Goal: Task Accomplishment & Management: Use online tool/utility

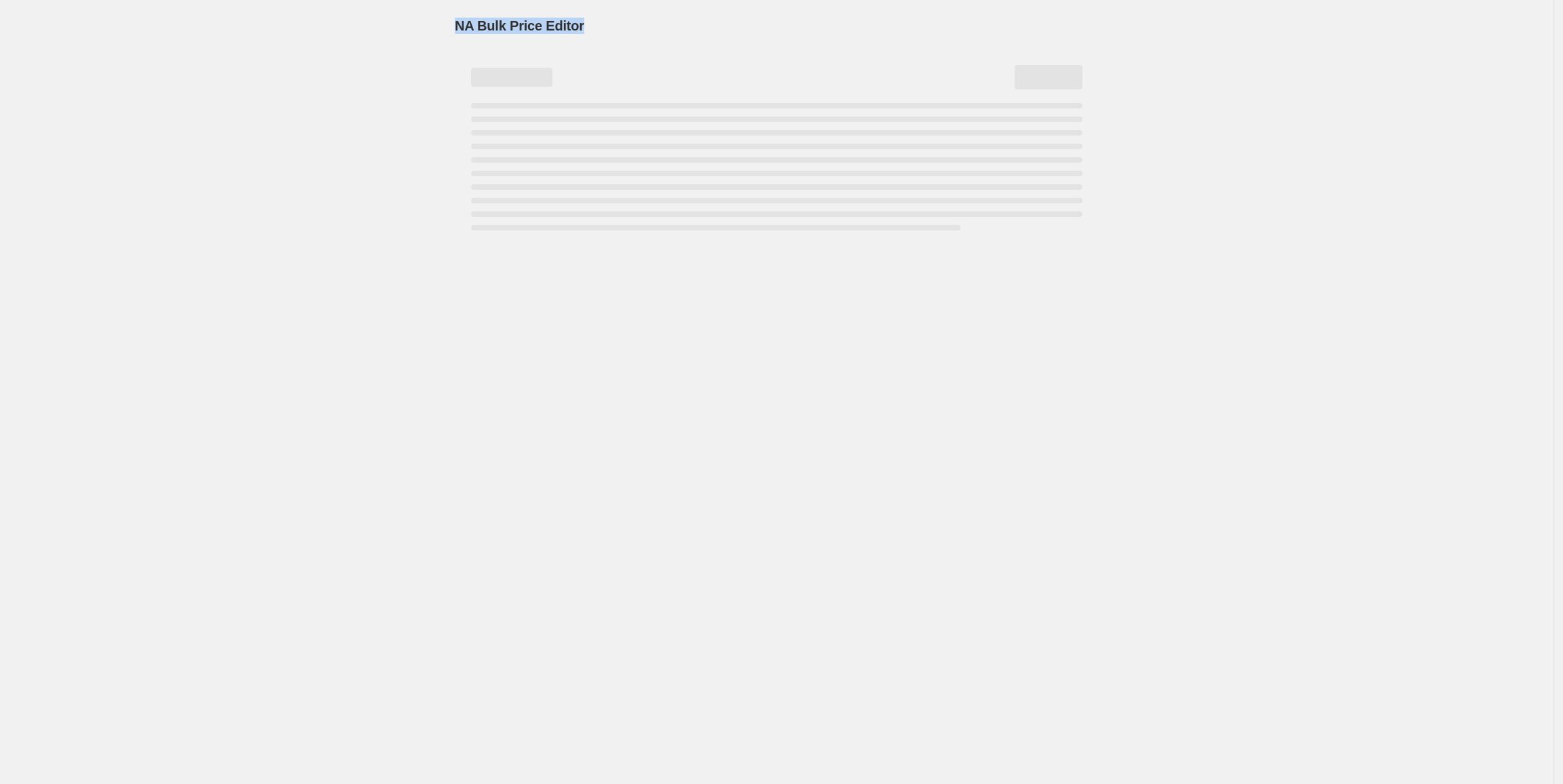
drag, startPoint x: 532, startPoint y: 20, endPoint x: 408, endPoint y: 23, distance: 124.0
click at [408, 23] on div "NA Bulk Price Editor. This page is ready NA Bulk Price Editor" at bounding box center [776, 392] width 1553 height 784
click at [418, 25] on div "NA Bulk Price Editor. This page is ready NA Bulk Price Editor" at bounding box center [776, 392] width 1553 height 784
drag, startPoint x: 475, startPoint y: 26, endPoint x: 443, endPoint y: 33, distance: 32.8
click at [475, 27] on span "NA Bulk Price Editor" at bounding box center [519, 26] width 129 height 15
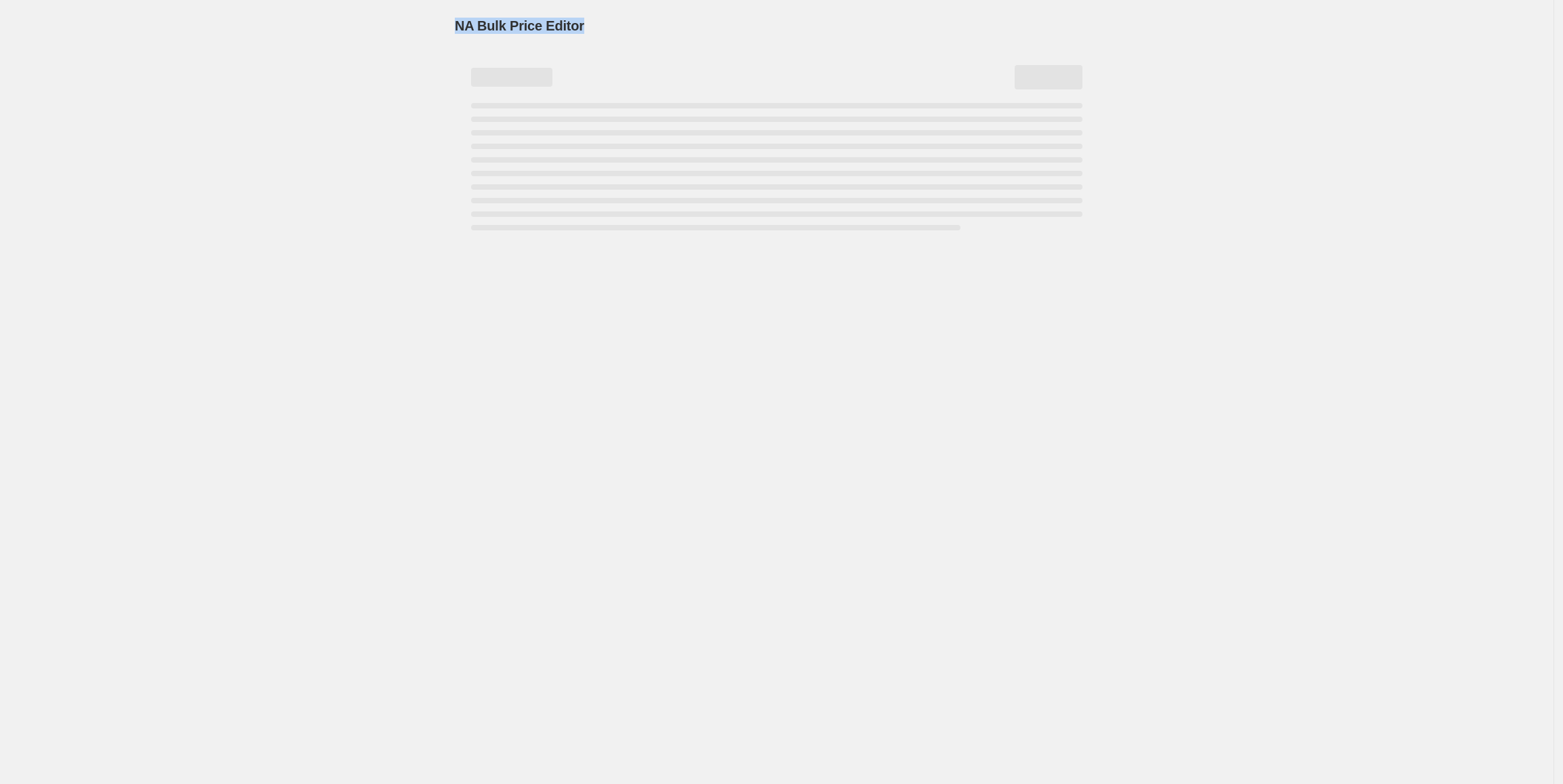
drag, startPoint x: 431, startPoint y: 23, endPoint x: 651, endPoint y: 22, distance: 220.0
click at [651, 22] on div "NA Bulk Price Editor. This page is ready NA Bulk Price Editor" at bounding box center [776, 392] width 1553 height 784
click at [651, 22] on div "NA Bulk Price Editor" at bounding box center [776, 26] width 644 height 19
drag, startPoint x: 565, startPoint y: 30, endPoint x: 415, endPoint y: 30, distance: 150.0
click at [415, 30] on div "NA Bulk Price Editor. This page is ready NA Bulk Price Editor" at bounding box center [776, 392] width 1553 height 784
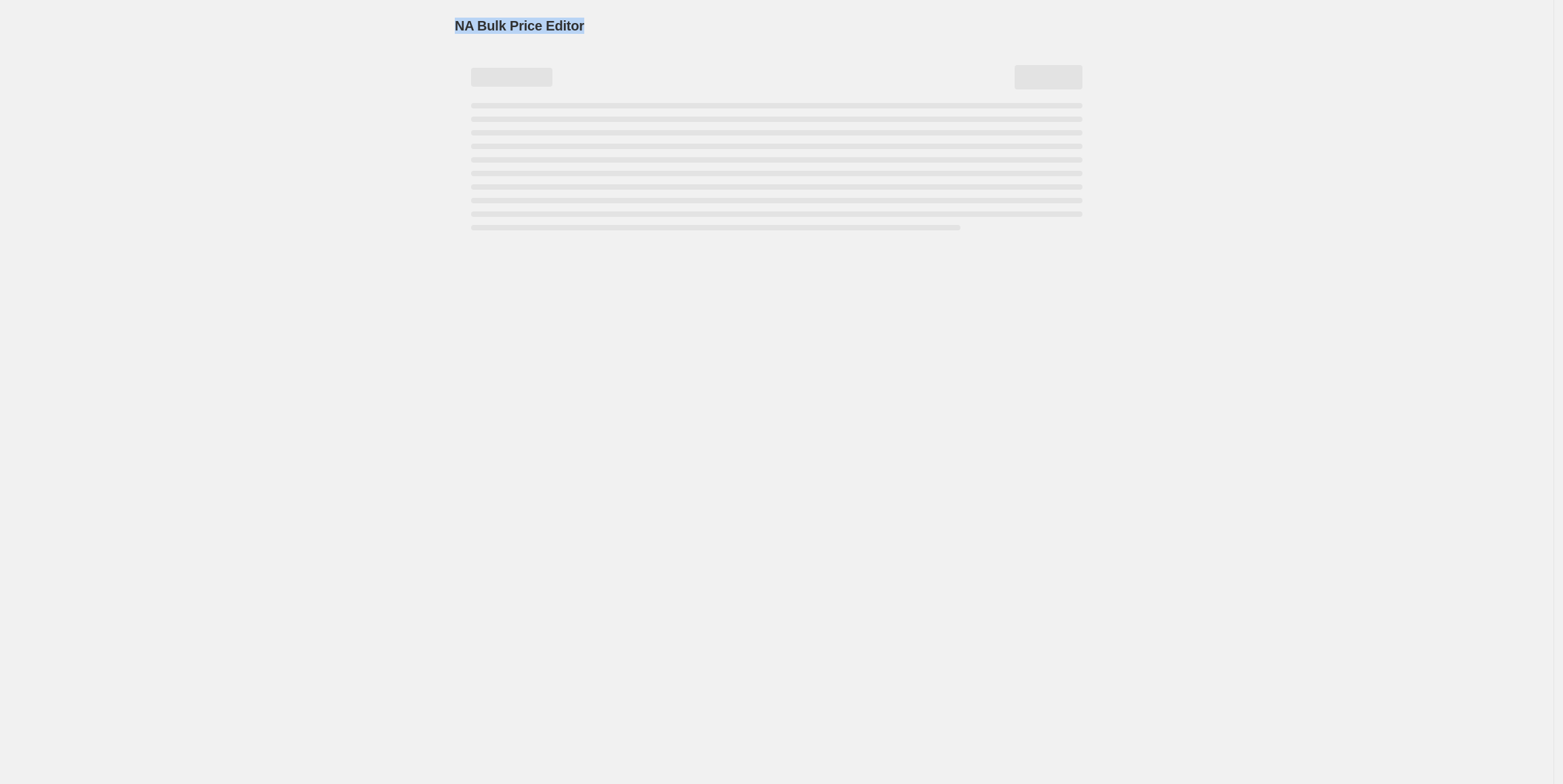
click at [415, 30] on div "NA Bulk Price Editor. This page is ready NA Bulk Price Editor" at bounding box center [776, 392] width 1553 height 784
drag, startPoint x: 424, startPoint y: 30, endPoint x: 596, endPoint y: 26, distance: 172.0
click at [595, 25] on div "NA Bulk Price Editor. This page is ready NA Bulk Price Editor" at bounding box center [776, 392] width 1553 height 784
click at [597, 26] on div "NA Bulk Price Editor" at bounding box center [776, 26] width 644 height 19
drag, startPoint x: 597, startPoint y: 26, endPoint x: 429, endPoint y: 33, distance: 168.1
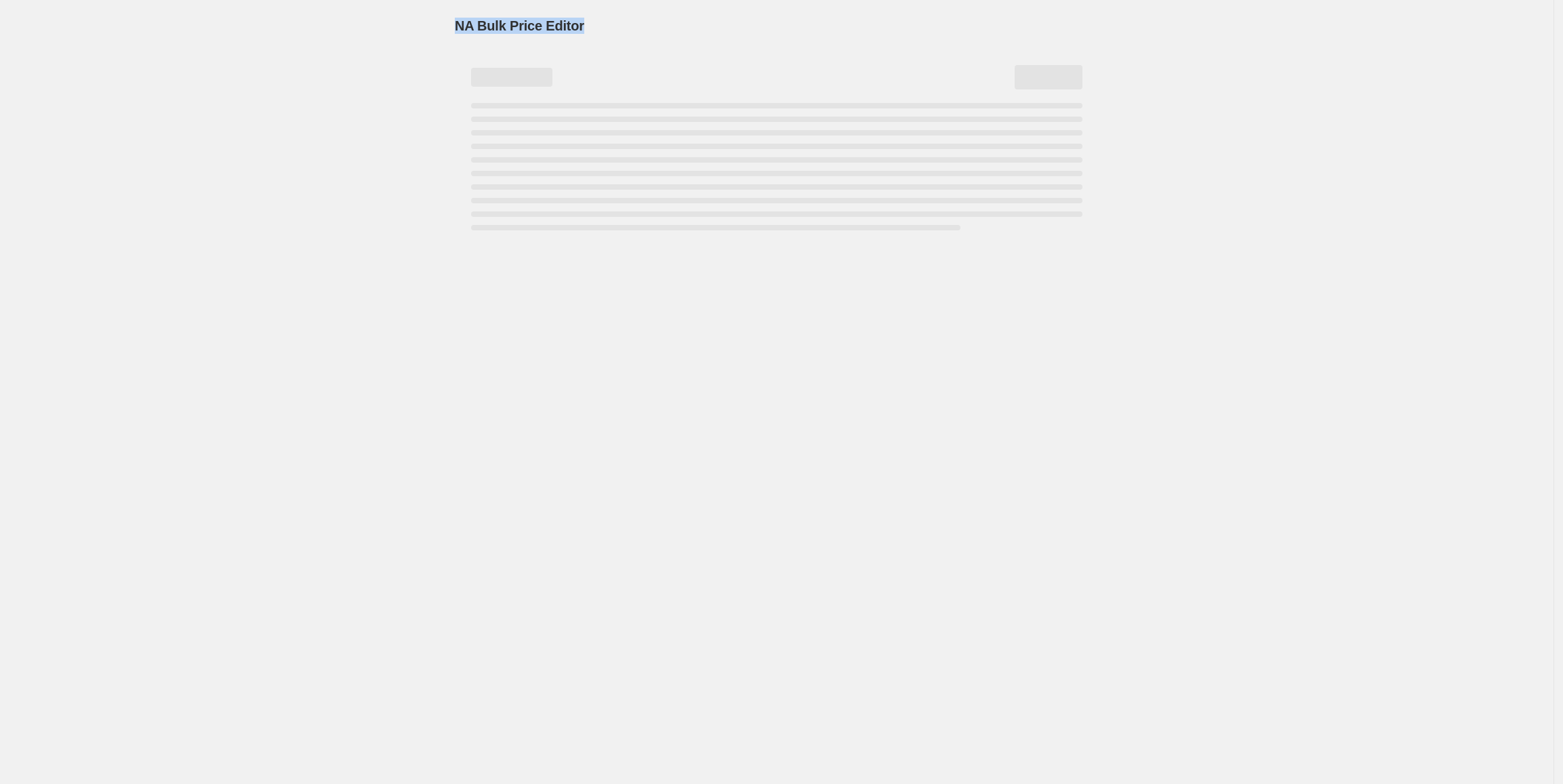
click at [432, 33] on div "NA Bulk Price Editor. This page is ready NA Bulk Price Editor" at bounding box center [776, 392] width 1553 height 784
click at [428, 35] on div "NA Bulk Price Editor. This page is ready NA Bulk Price Editor" at bounding box center [776, 392] width 1553 height 784
click at [456, 25] on span "NA Bulk Price Editor" at bounding box center [519, 26] width 129 height 15
click at [465, 27] on div "NA Bulk Price Editor. This page is ready NA Bulk Price Editor" at bounding box center [777, 117] width 676 height 235
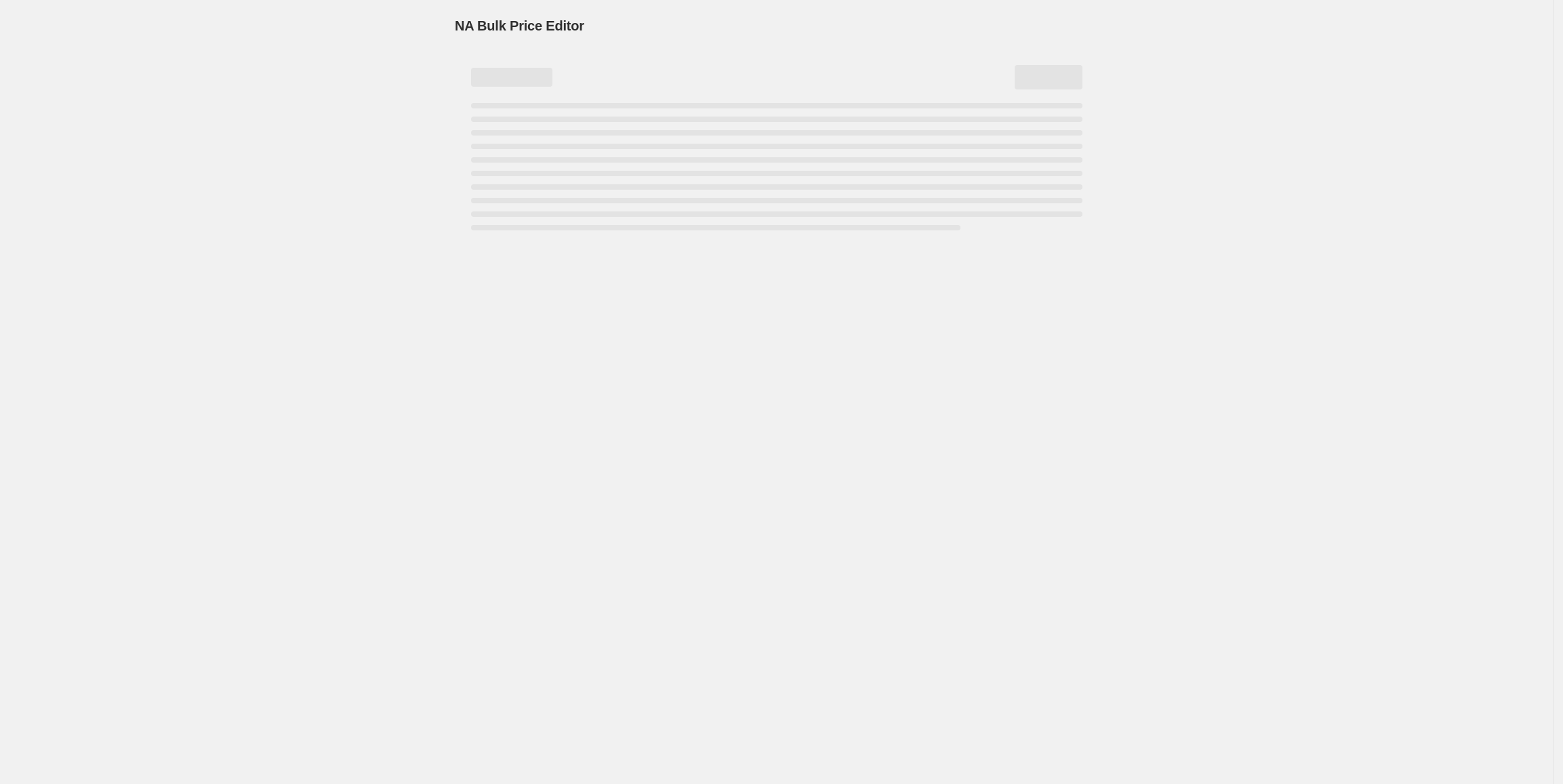
drag, startPoint x: 530, startPoint y: 25, endPoint x: 449, endPoint y: 27, distance: 81.0
click at [530, 26] on span "NA Bulk Price Editor" at bounding box center [519, 26] width 129 height 15
drag, startPoint x: 475, startPoint y: 26, endPoint x: 638, endPoint y: 25, distance: 163.0
click at [638, 25] on div "NA Bulk Price Editor. This page is ready NA Bulk Price Editor" at bounding box center [776, 392] width 1553 height 784
click at [638, 25] on div "NA Bulk Price Editor" at bounding box center [776, 26] width 644 height 19
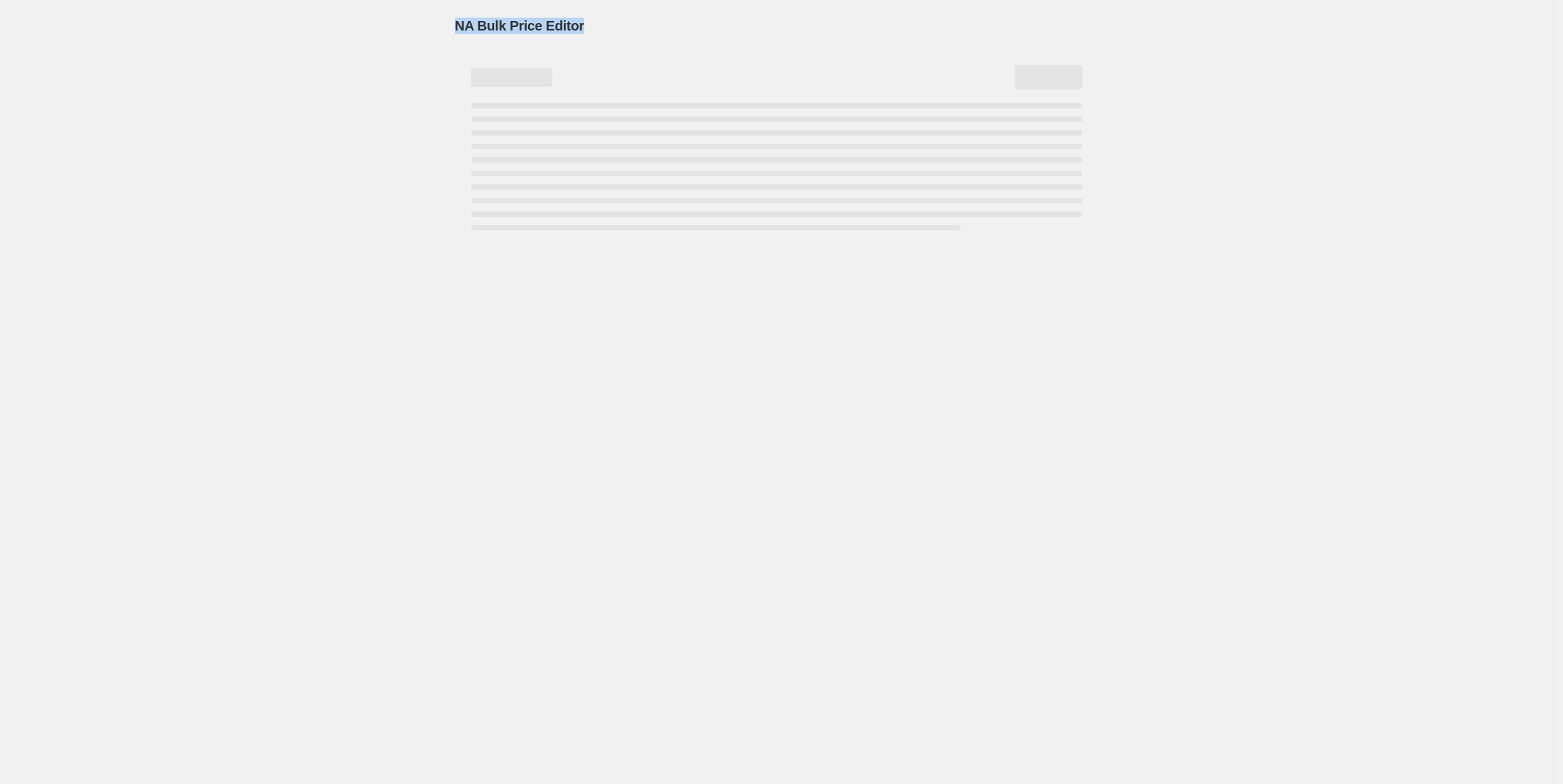
drag, startPoint x: 650, startPoint y: 22, endPoint x: 418, endPoint y: 22, distance: 232.0
click at [418, 22] on div "NA Bulk Price Editor. This page is ready NA Bulk Price Editor" at bounding box center [776, 392] width 1553 height 784
drag, startPoint x: 418, startPoint y: 22, endPoint x: 656, endPoint y: 19, distance: 238.0
click at [656, 19] on div "NA Bulk Price Editor. This page is ready NA Bulk Price Editor" at bounding box center [776, 392] width 1553 height 784
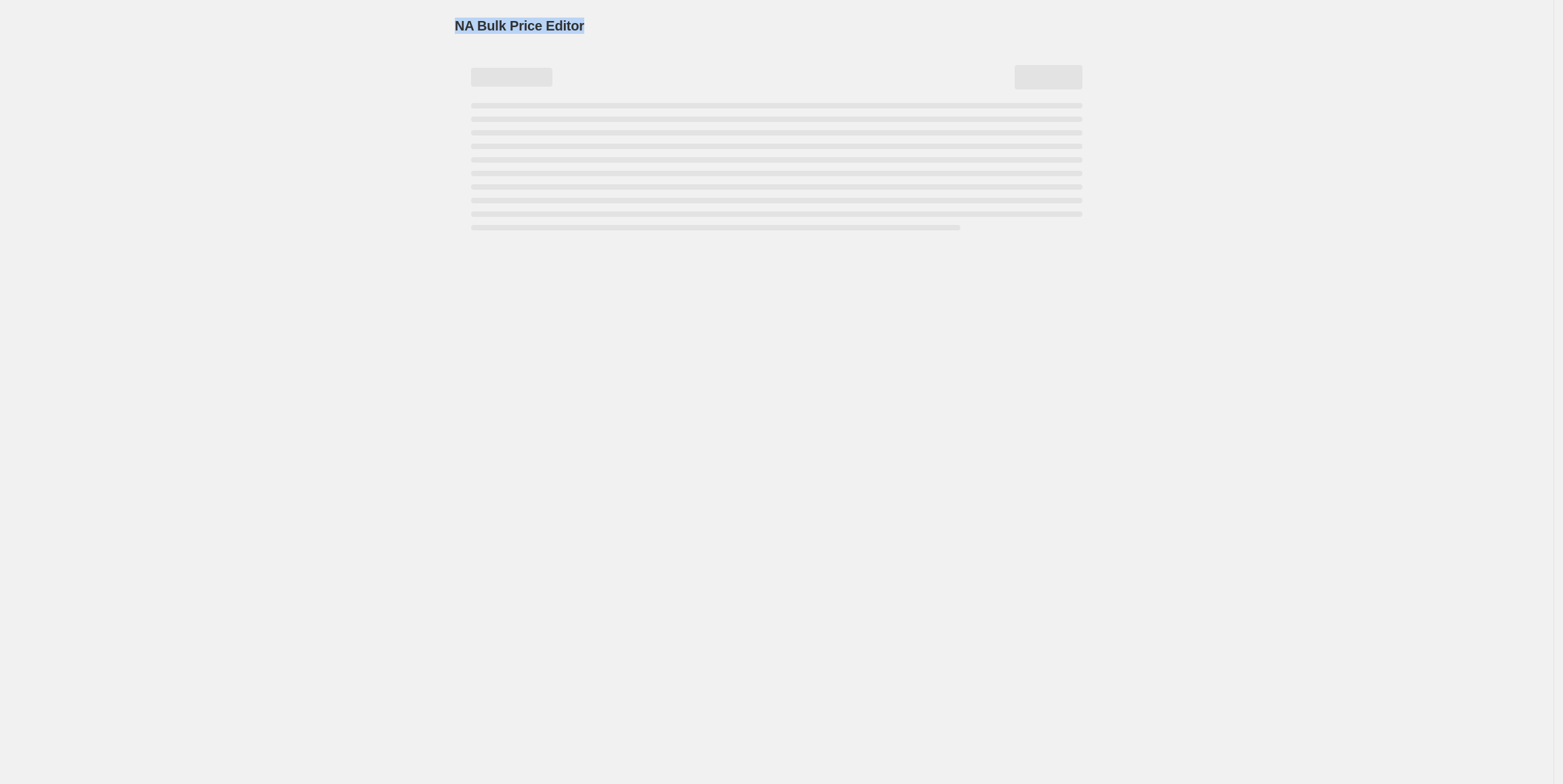
click at [656, 19] on div "NA Bulk Price Editor" at bounding box center [776, 26] width 644 height 19
drag, startPoint x: 656, startPoint y: 19, endPoint x: 423, endPoint y: 23, distance: 233.0
click at [423, 23] on div "NA Bulk Price Editor. This page is ready NA Bulk Price Editor" at bounding box center [776, 392] width 1553 height 784
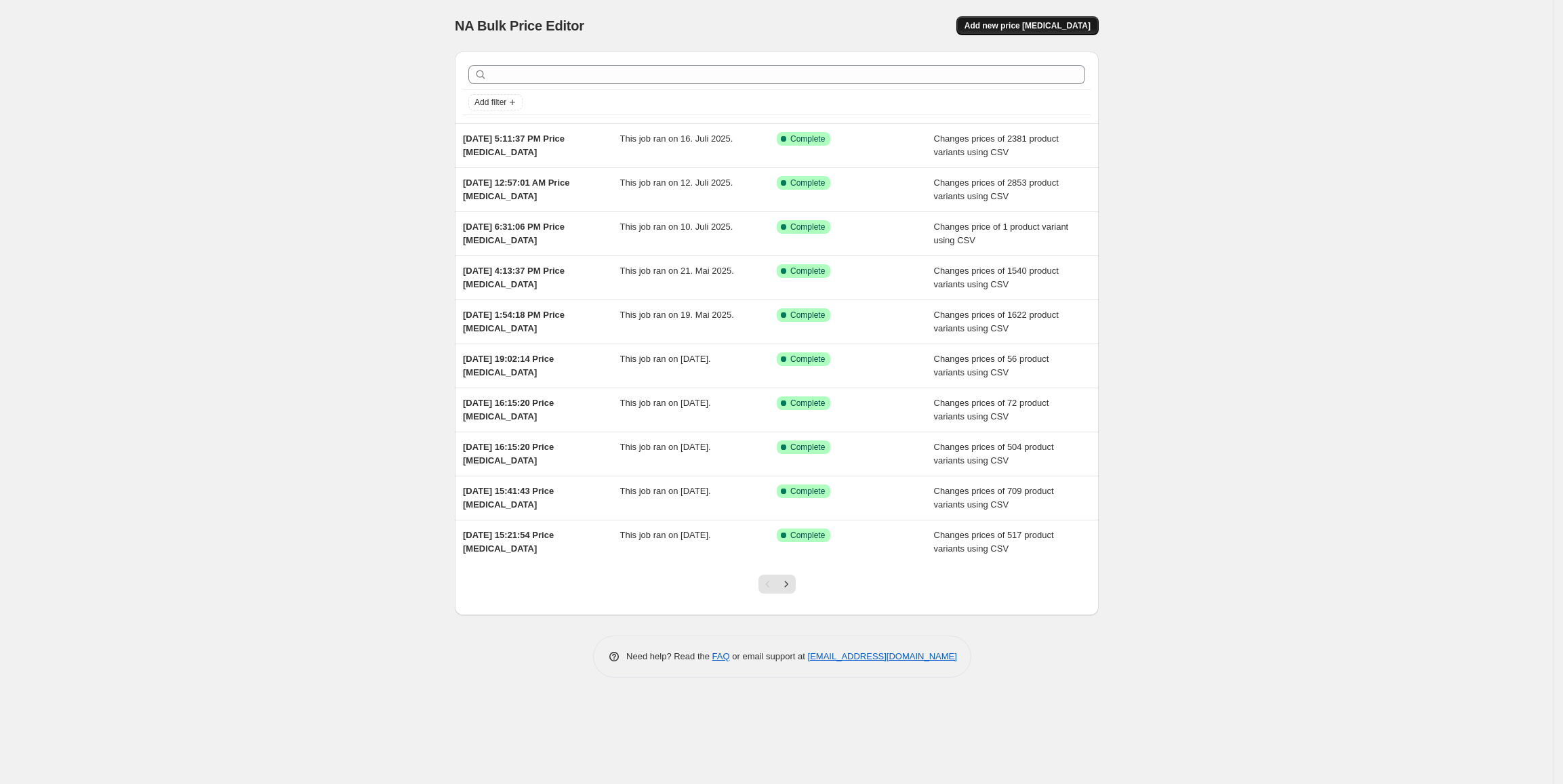
click at [1010, 28] on span "Add new price [MEDICAL_DATA]" at bounding box center [1027, 26] width 126 height 11
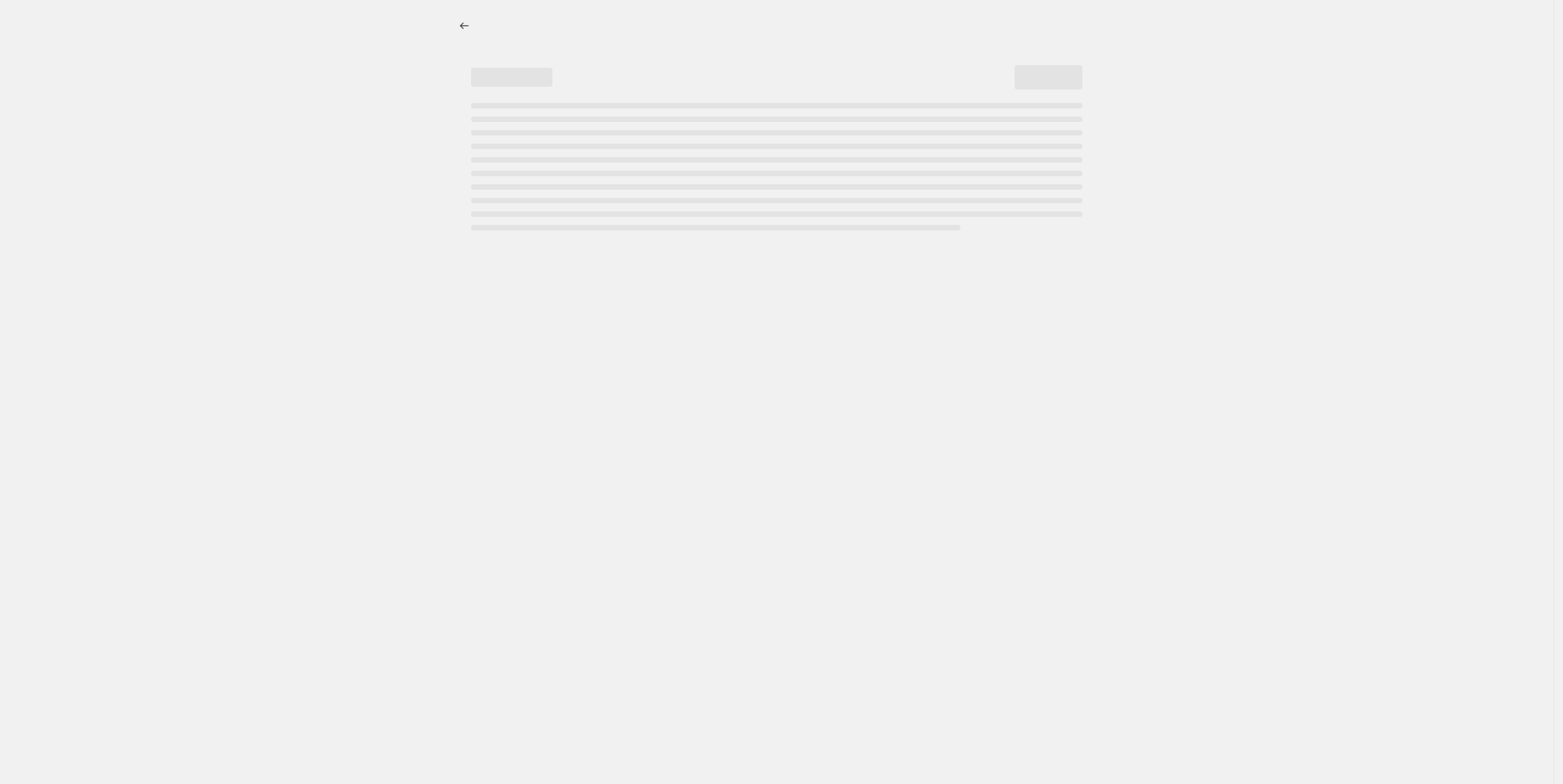
select select "percentage"
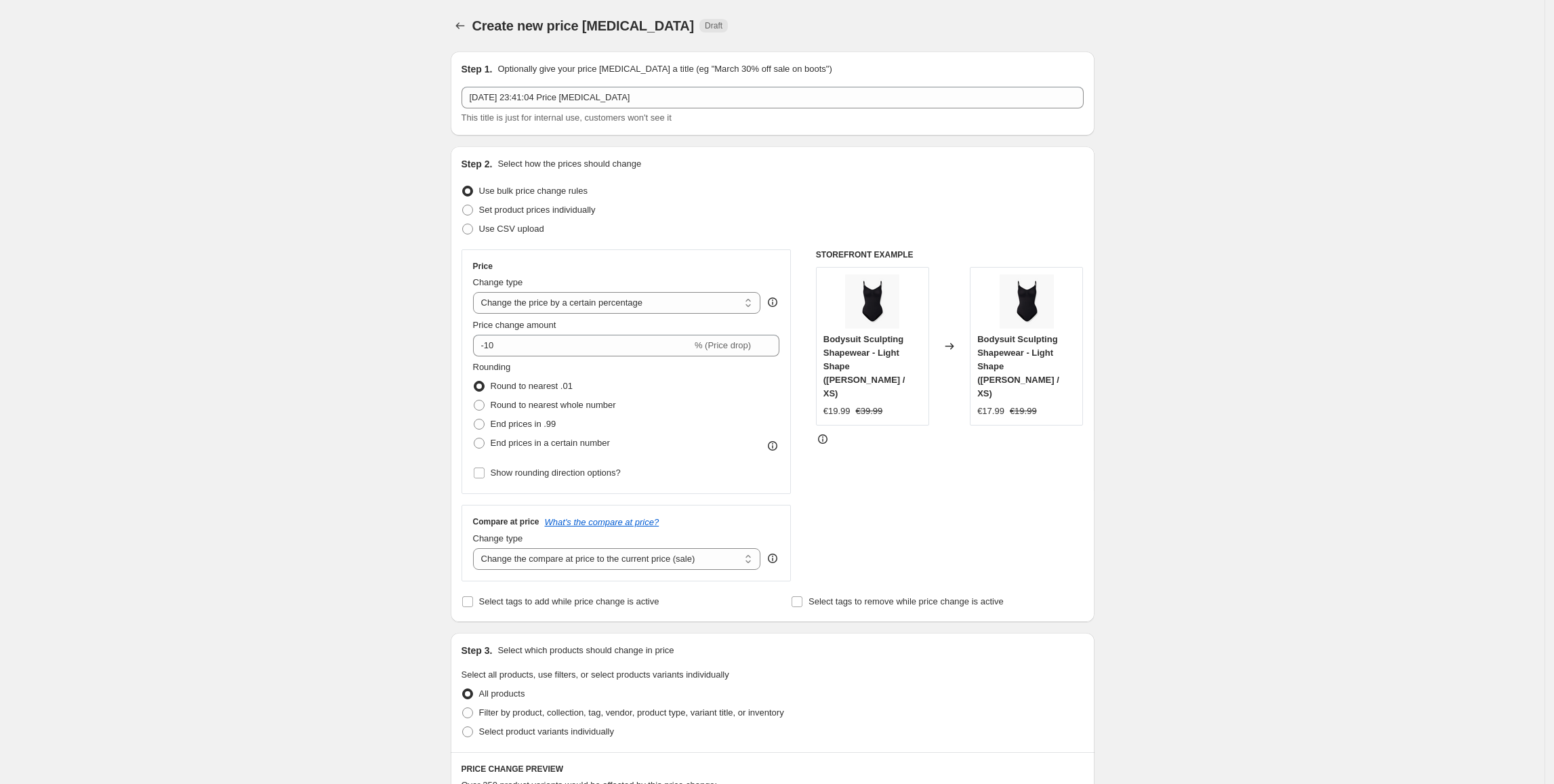
scroll to position [90, 0]
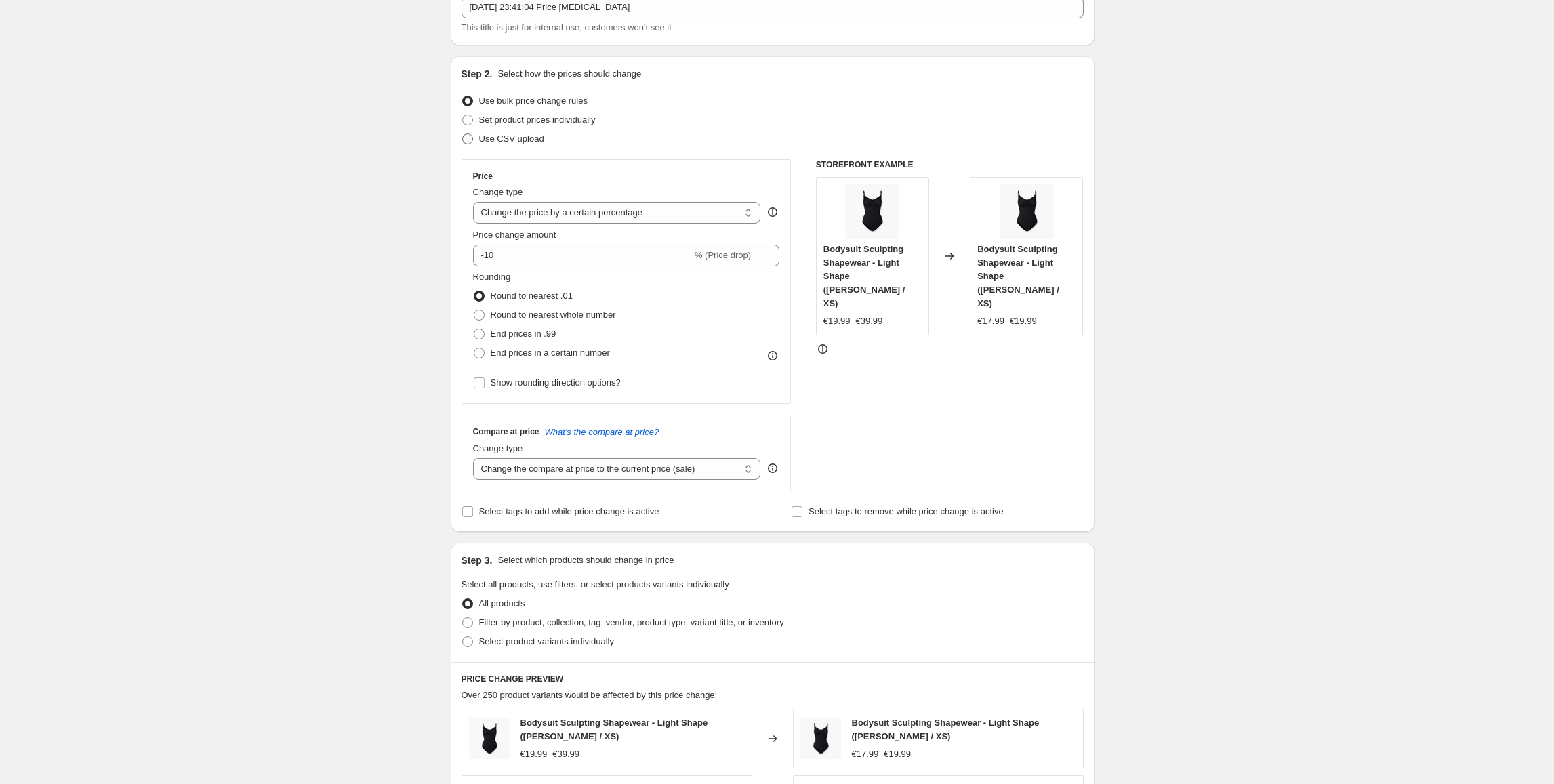
click at [501, 139] on span "Use CSV upload" at bounding box center [511, 138] width 65 height 10
click at [463, 134] on input "Use CSV upload" at bounding box center [462, 134] width 1 height 1
radio input "true"
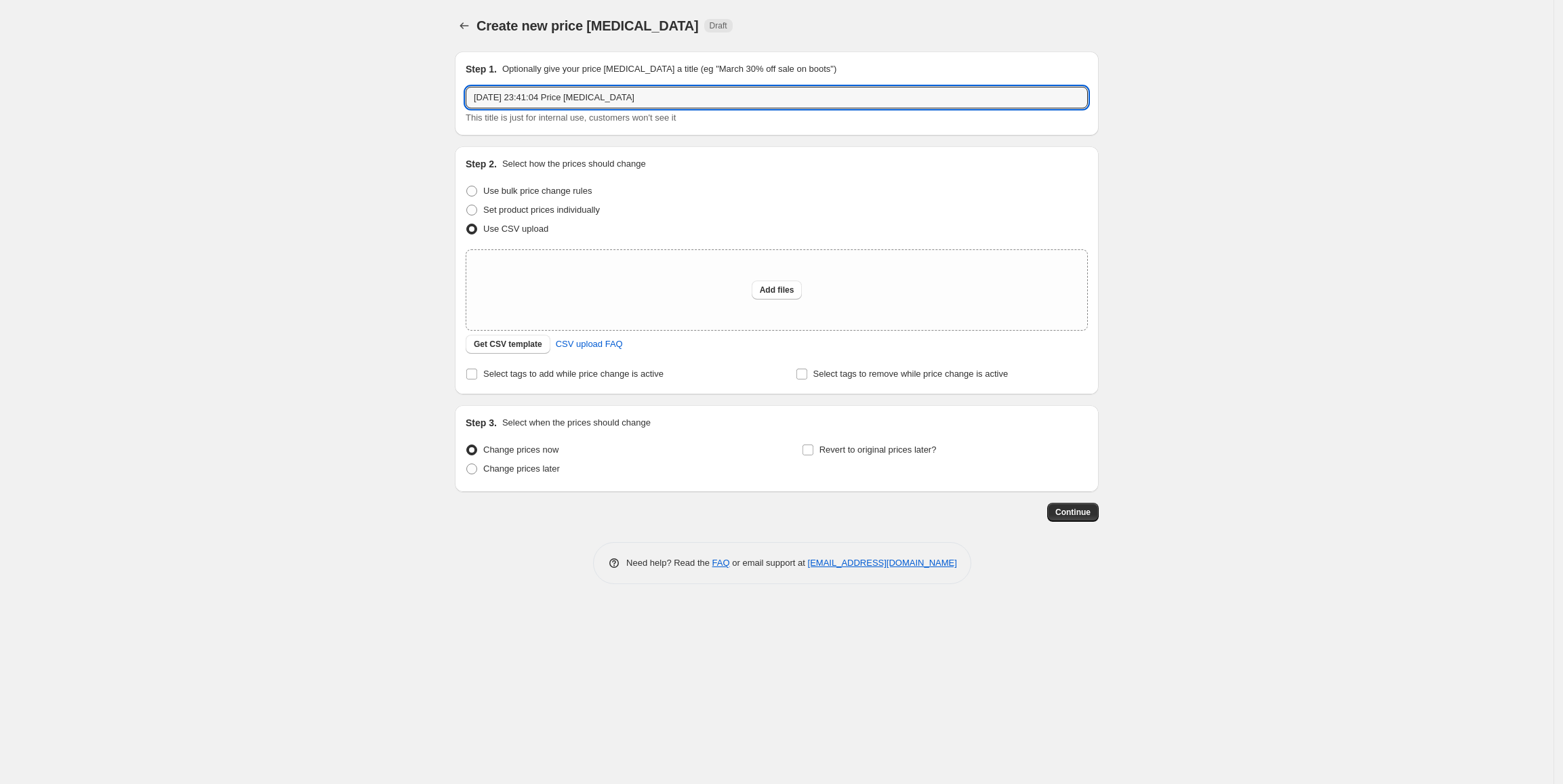
drag, startPoint x: 660, startPoint y: 95, endPoint x: 421, endPoint y: 93, distance: 239.0
click at [441, 93] on div "Create new price [MEDICAL_DATA]. This page is ready Create new price [MEDICAL_D…" at bounding box center [777, 302] width 676 height 604
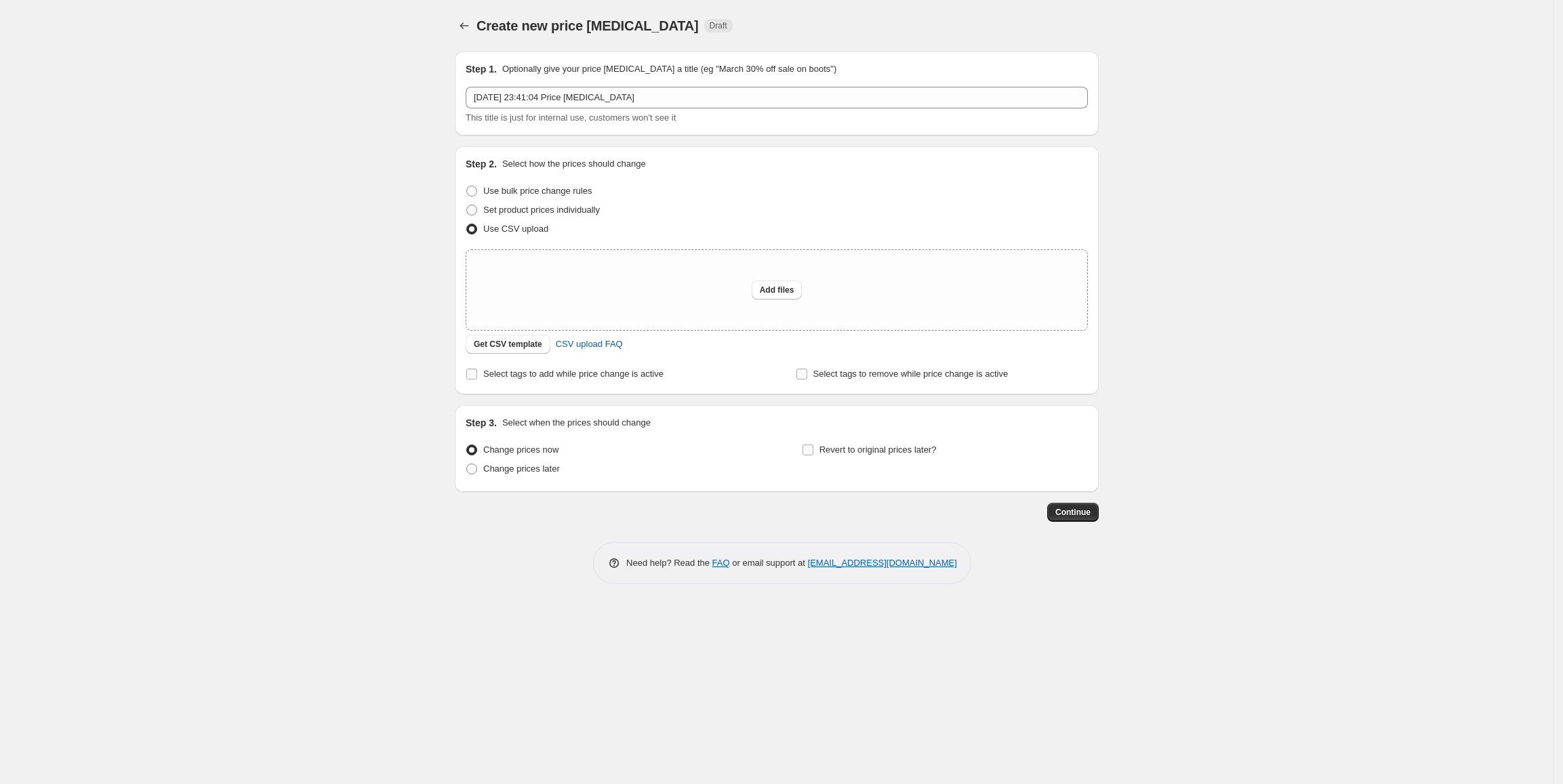
click at [421, 93] on div "Create new price [MEDICAL_DATA]. This page is ready Create new price [MEDICAL_D…" at bounding box center [776, 392] width 1553 height 784
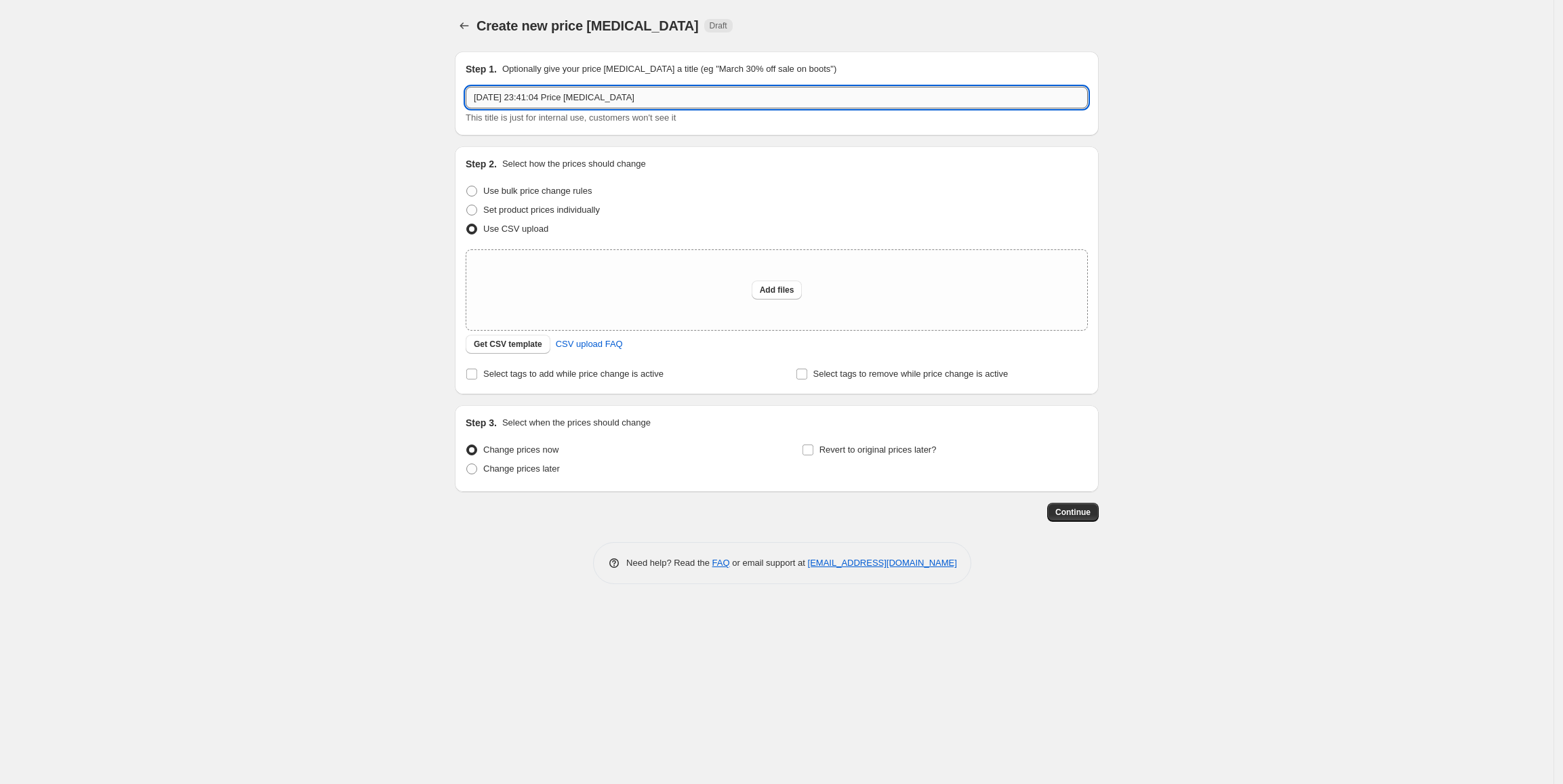
click at [571, 93] on input "[DATE] 23:41:04 Price [MEDICAL_DATA]" at bounding box center [776, 98] width 622 height 22
click at [573, 93] on input "[DATE] 23:41:04 Price [MEDICAL_DATA]" at bounding box center [776, 98] width 622 height 22
type input "Summer Sale revert"
click at [667, 291] on div "Add files" at bounding box center [777, 289] width 621 height 80
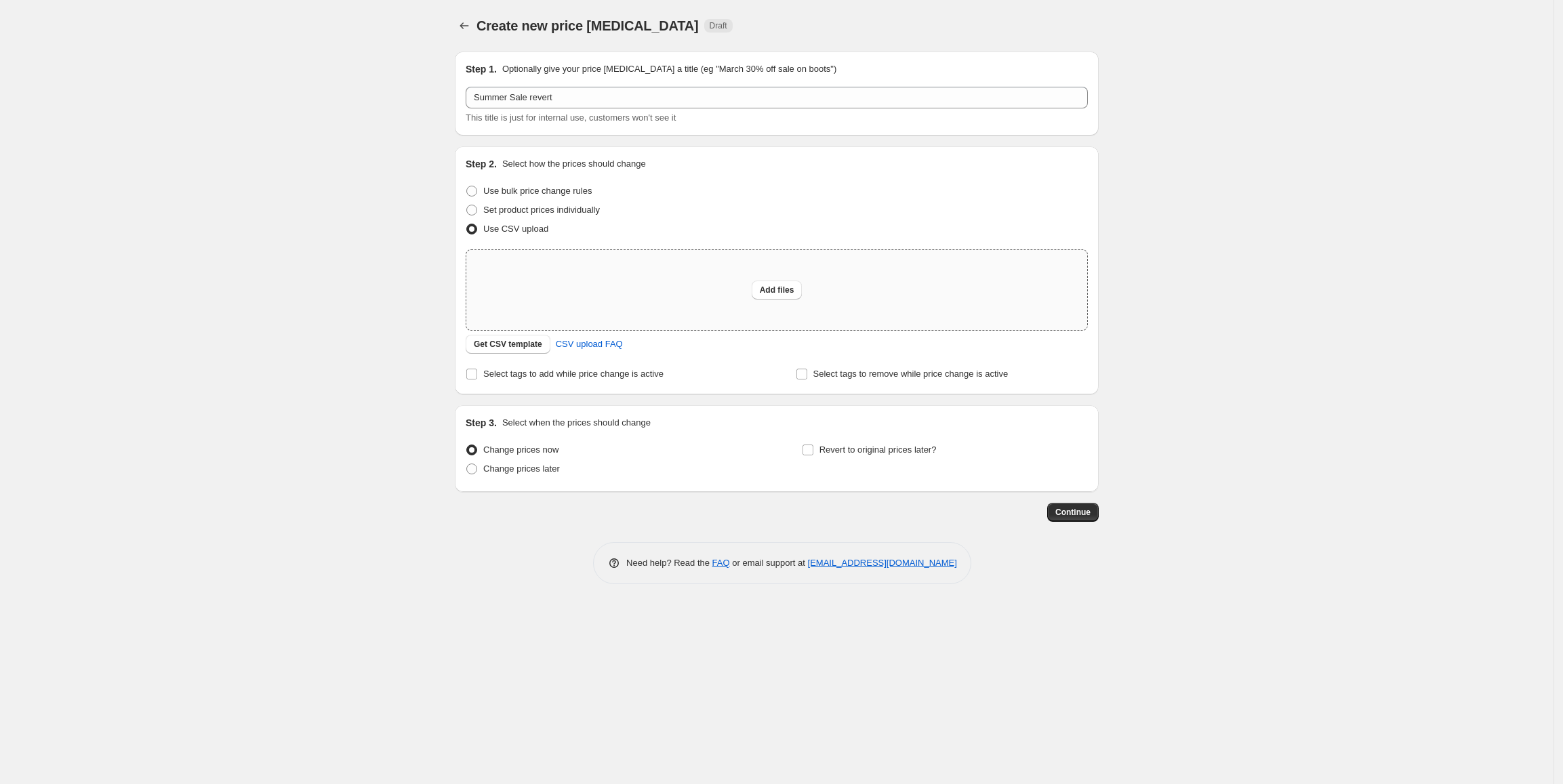
type input "C:\fakepath\_Sale Pricing Details - Standard Price 050925 (1).csv"
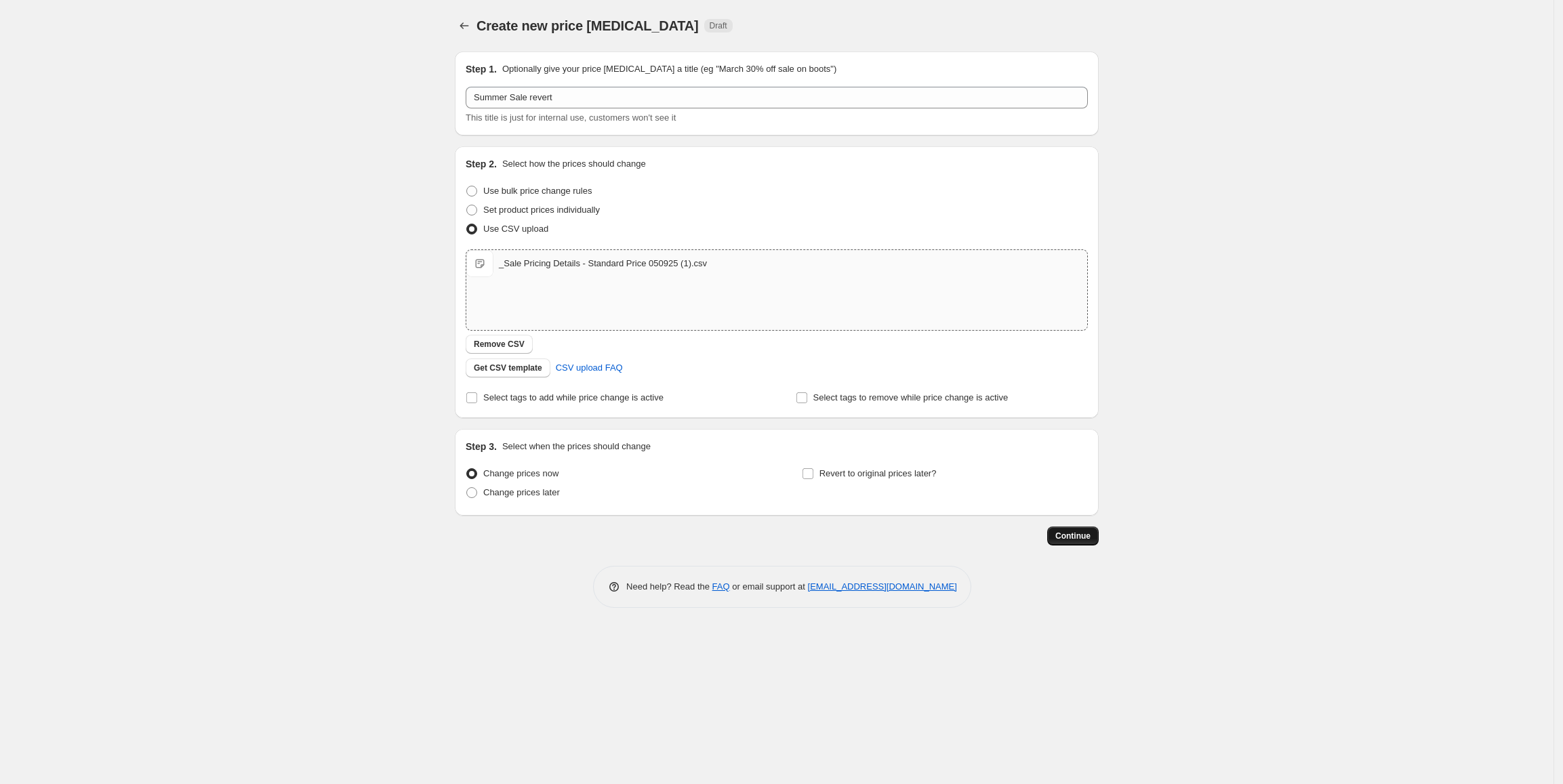
click at [1094, 534] on button "Continue" at bounding box center [1073, 536] width 51 height 19
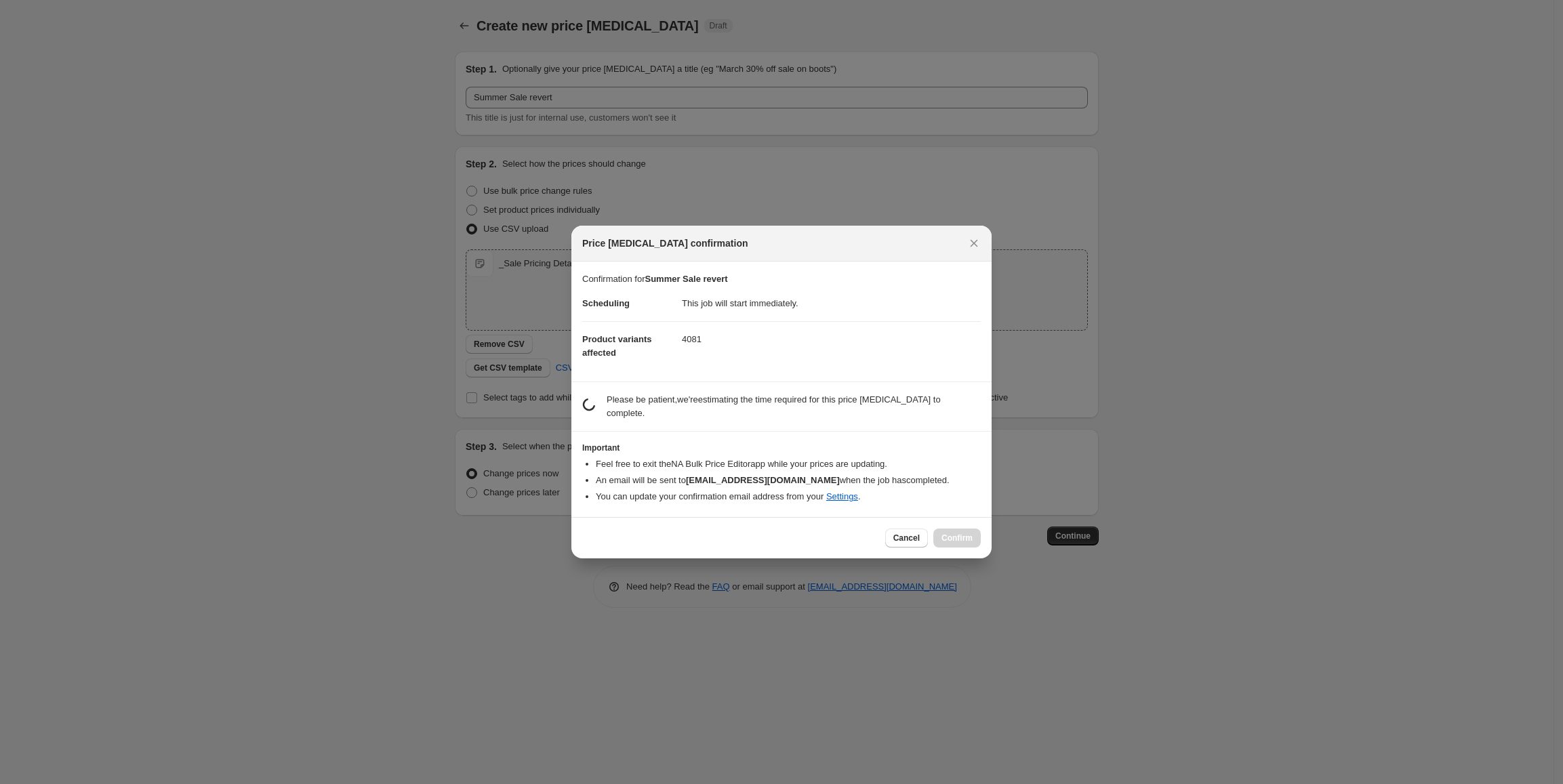
click at [683, 340] on dd "4081" at bounding box center [831, 339] width 299 height 36
click at [690, 355] on dd "4081" at bounding box center [831, 339] width 299 height 36
click at [693, 345] on dd "4081" at bounding box center [831, 339] width 299 height 36
click at [694, 347] on dd "4081" at bounding box center [831, 339] width 299 height 36
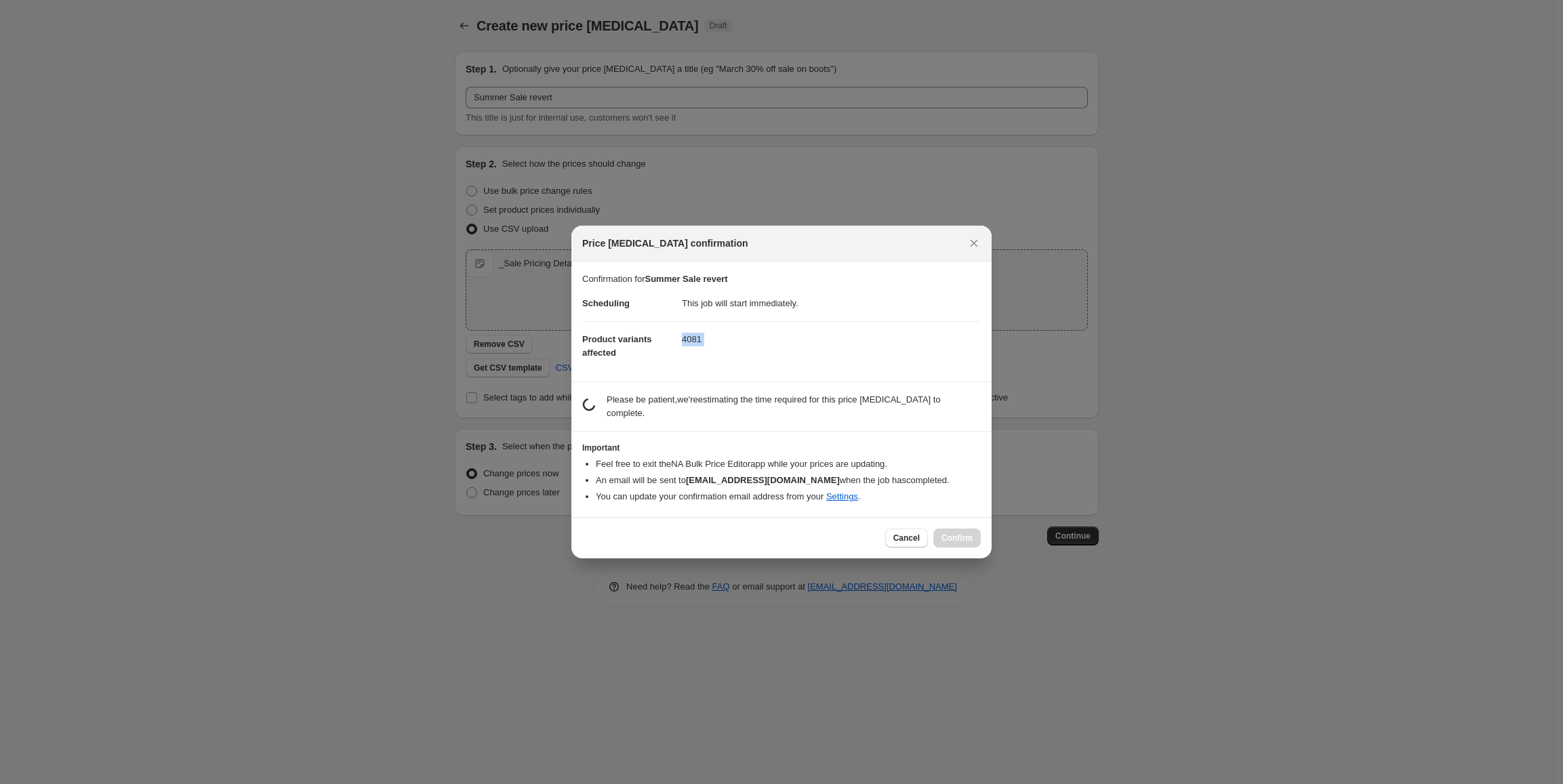
click at [694, 347] on dd "4081" at bounding box center [831, 339] width 299 height 36
drag, startPoint x: 696, startPoint y: 362, endPoint x: 694, endPoint y: 345, distance: 17.1
click at [696, 357] on dd "4081" at bounding box center [831, 339] width 299 height 36
click at [694, 345] on dd "4081" at bounding box center [831, 339] width 299 height 36
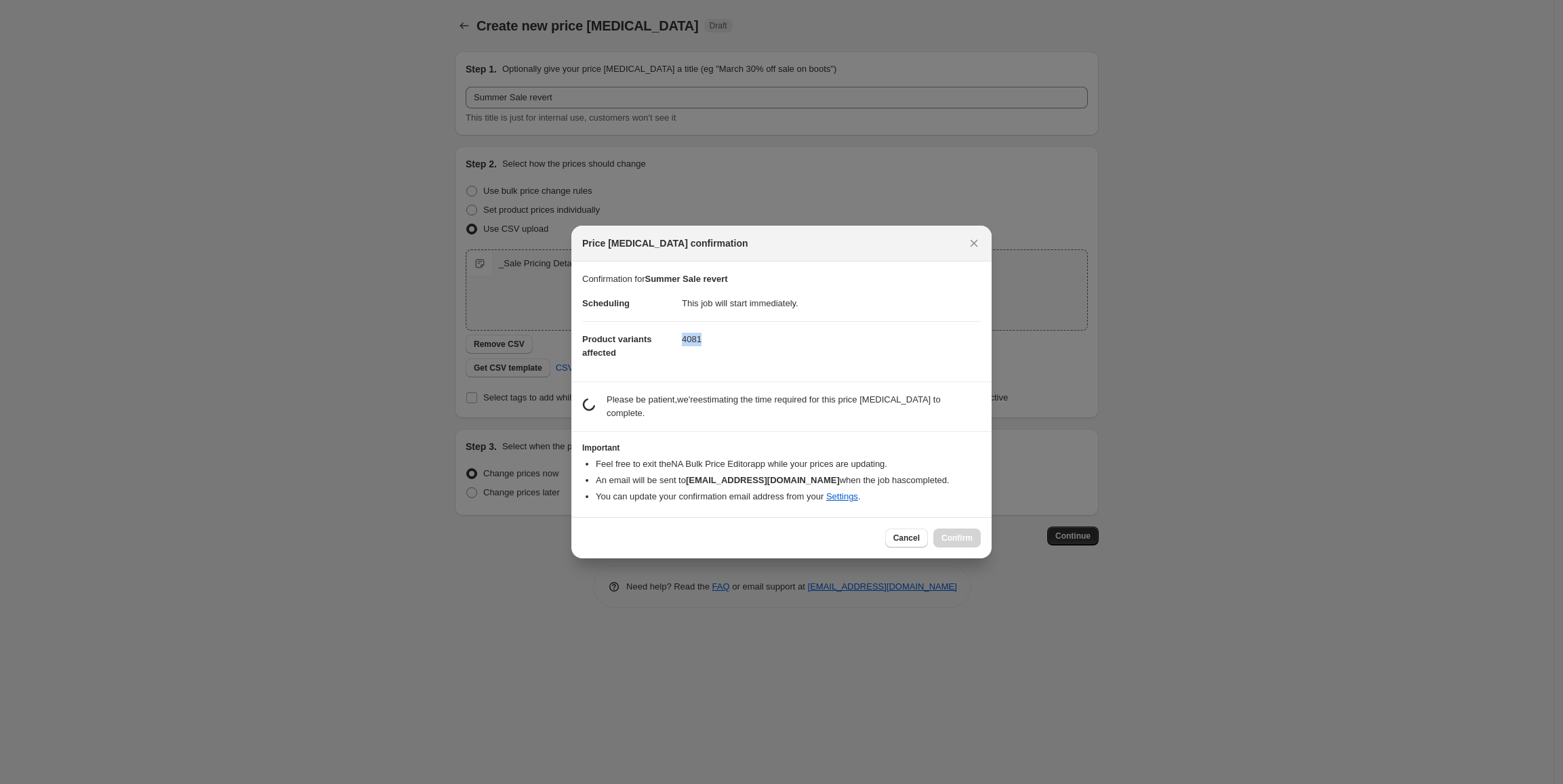
click at [689, 340] on dd "4081" at bounding box center [831, 339] width 299 height 36
click at [683, 339] on dd "4081" at bounding box center [831, 339] width 299 height 36
click at [688, 347] on dd "4081" at bounding box center [831, 339] width 299 height 36
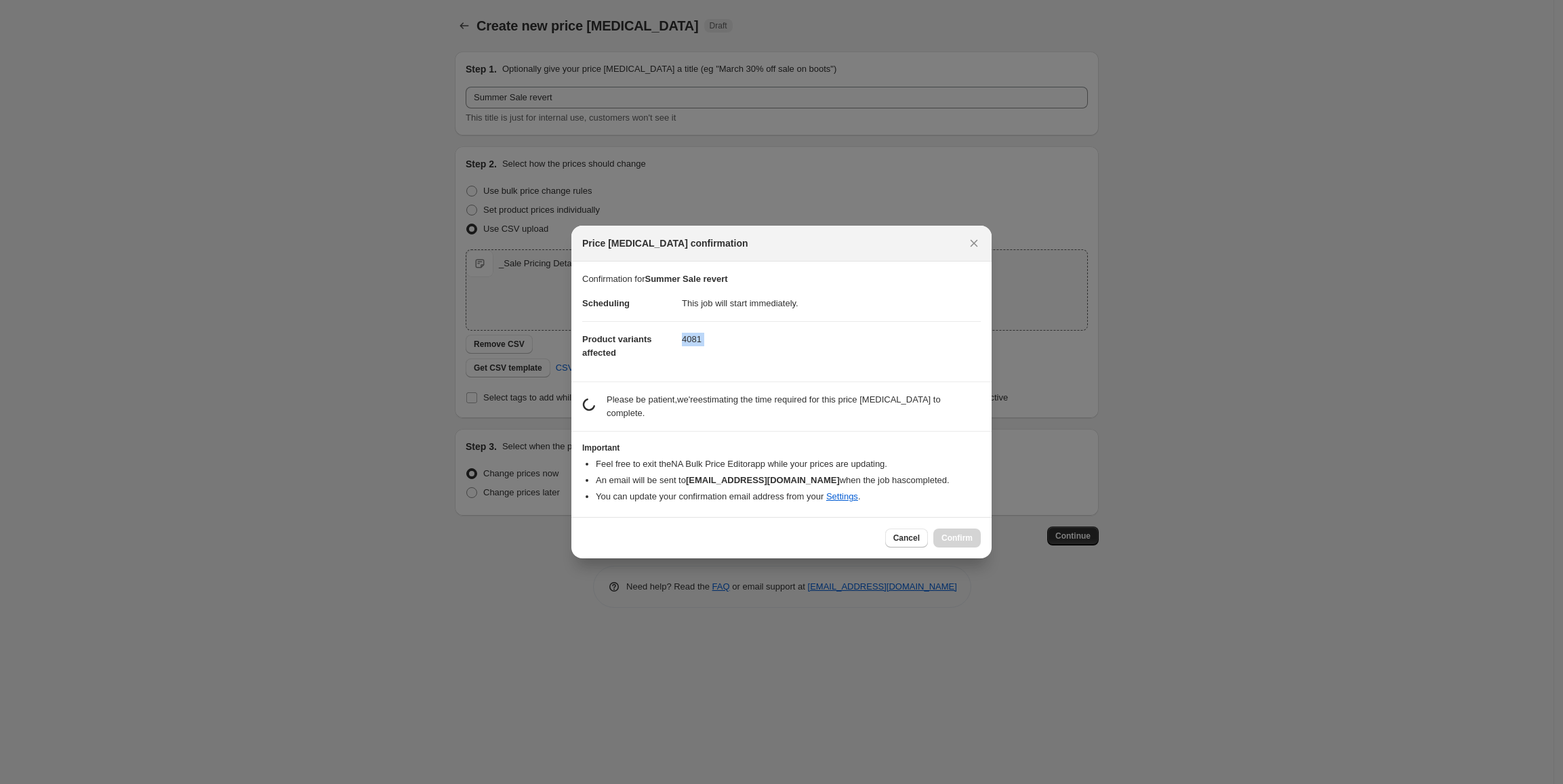
click at [688, 347] on dd "4081" at bounding box center [831, 339] width 299 height 36
click at [699, 347] on dd "4081" at bounding box center [831, 339] width 299 height 36
click at [688, 347] on dd "4081" at bounding box center [831, 339] width 299 height 36
click at [692, 344] on dd "4081" at bounding box center [831, 339] width 299 height 36
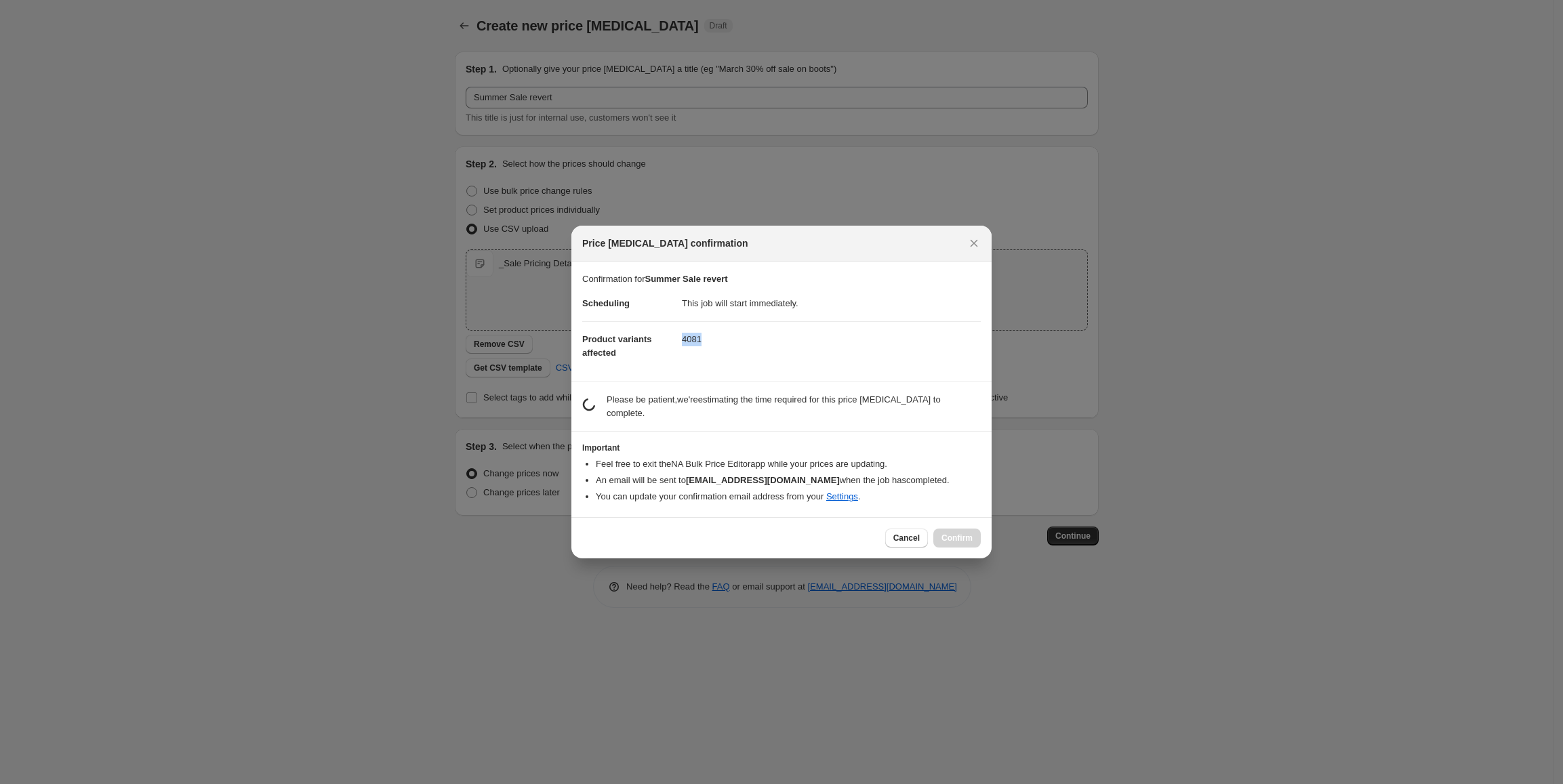
click at [692, 344] on dd "4081" at bounding box center [831, 339] width 299 height 36
click at [701, 345] on dd "4081" at bounding box center [831, 339] width 299 height 36
click at [695, 344] on dd "4081" at bounding box center [831, 339] width 299 height 36
click at [682, 344] on dd "4081" at bounding box center [831, 339] width 299 height 36
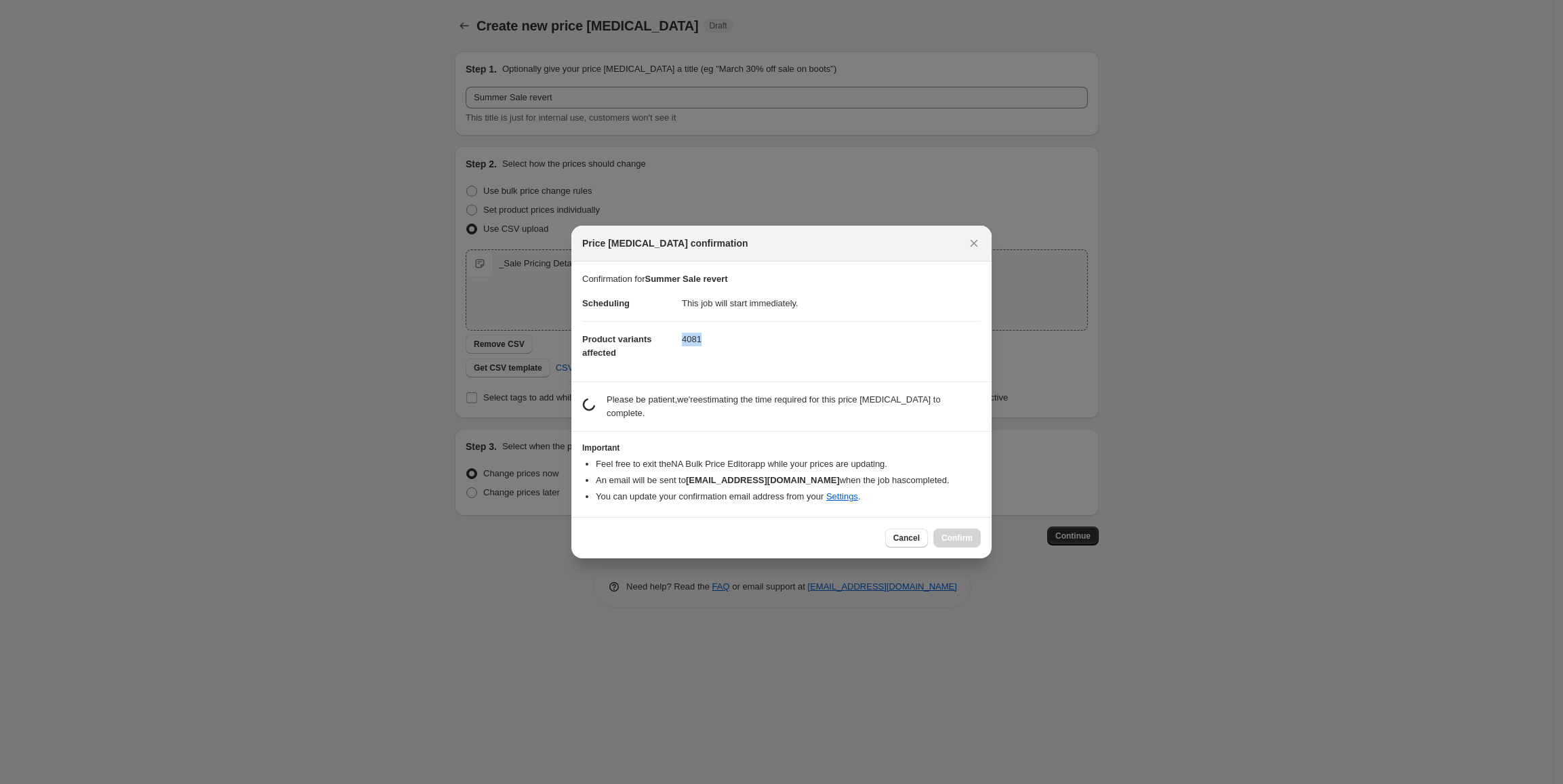
click at [682, 344] on dd "4081" at bounding box center [831, 339] width 299 height 36
click at [683, 345] on dd "4081" at bounding box center [831, 339] width 299 height 36
click at [688, 348] on dd "4081" at bounding box center [831, 339] width 299 height 36
click at [698, 345] on dd "4081" at bounding box center [831, 339] width 299 height 36
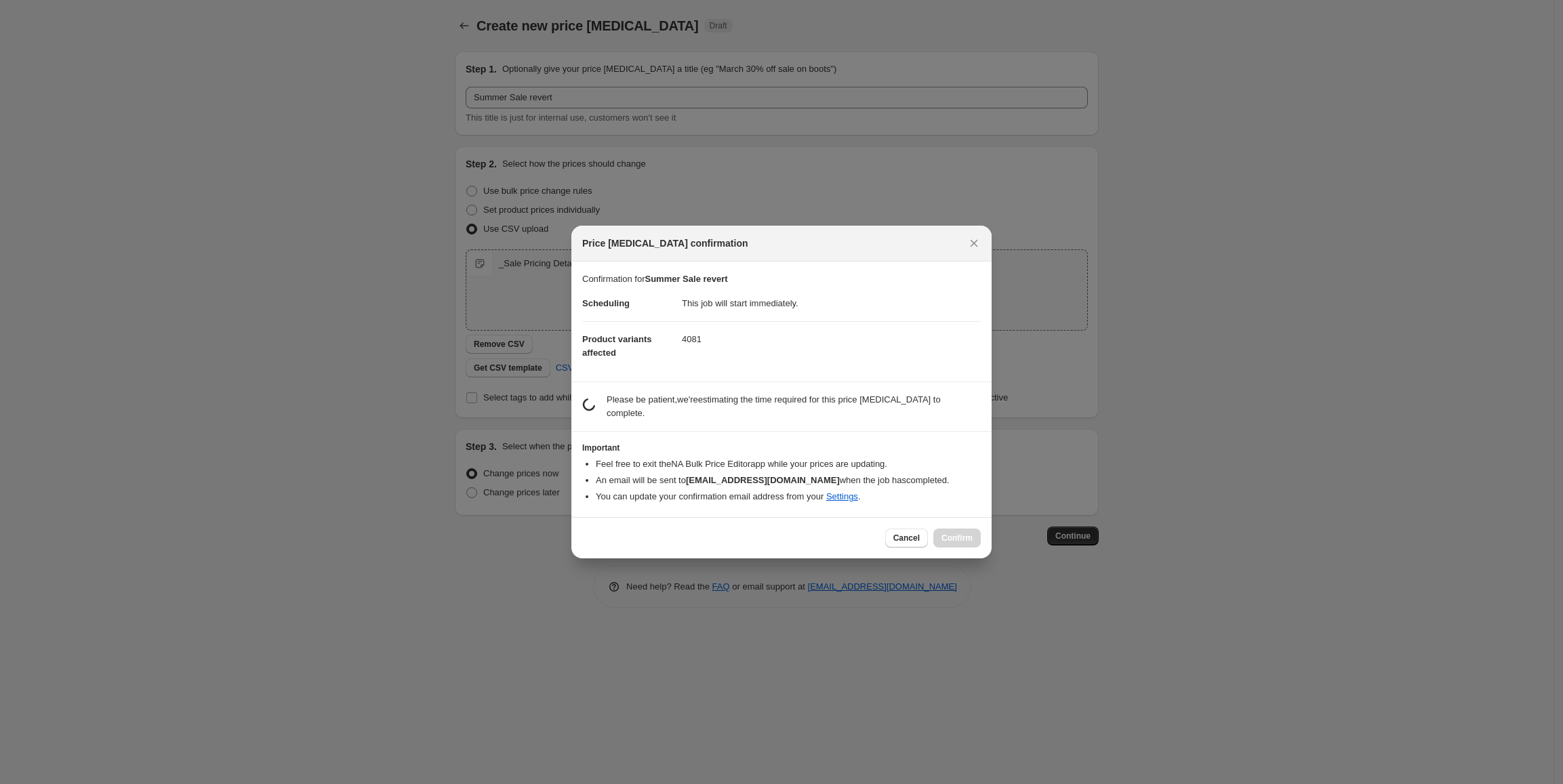
click at [693, 347] on dd "4081" at bounding box center [831, 339] width 299 height 36
click at [686, 347] on dd "4081" at bounding box center [831, 339] width 299 height 36
click at [682, 347] on dd "4081" at bounding box center [831, 339] width 299 height 36
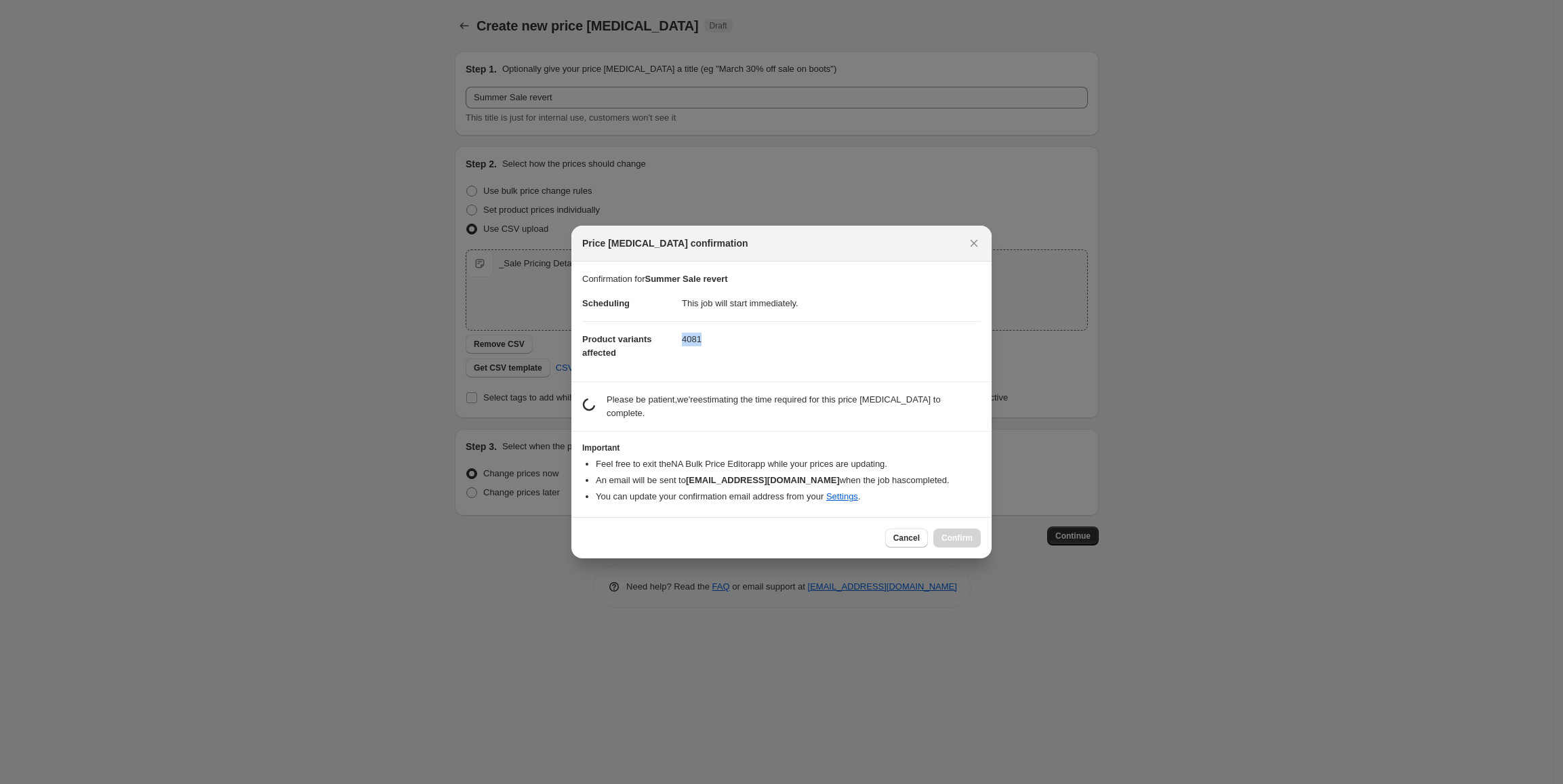
click at [686, 347] on dd "4081" at bounding box center [831, 339] width 299 height 36
click at [693, 347] on dd "4081" at bounding box center [831, 339] width 299 height 36
click at [696, 351] on dd "4081" at bounding box center [831, 339] width 299 height 36
click at [697, 351] on dd "4081" at bounding box center [831, 339] width 299 height 36
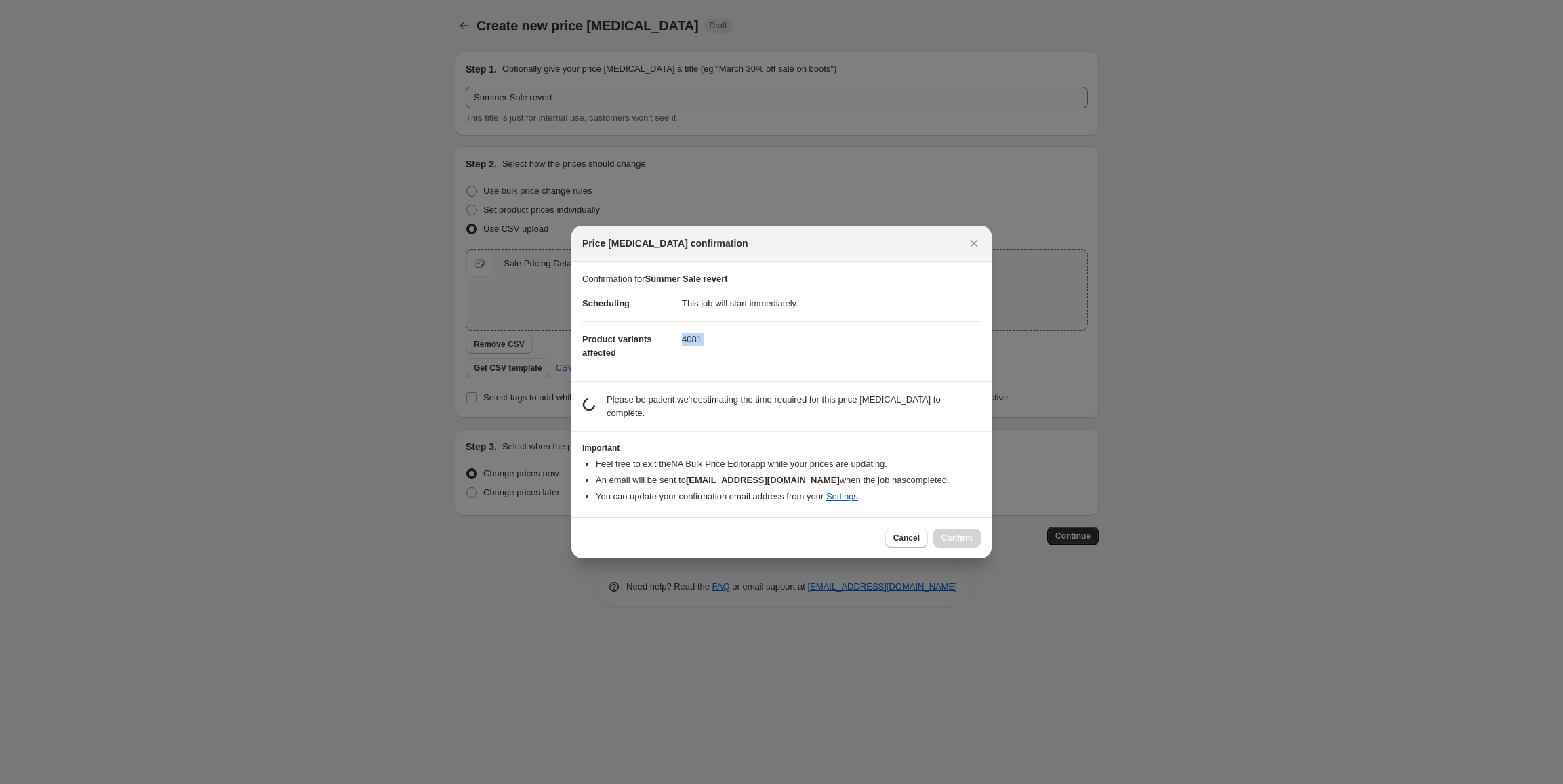
click at [697, 351] on dd "4081" at bounding box center [831, 339] width 299 height 36
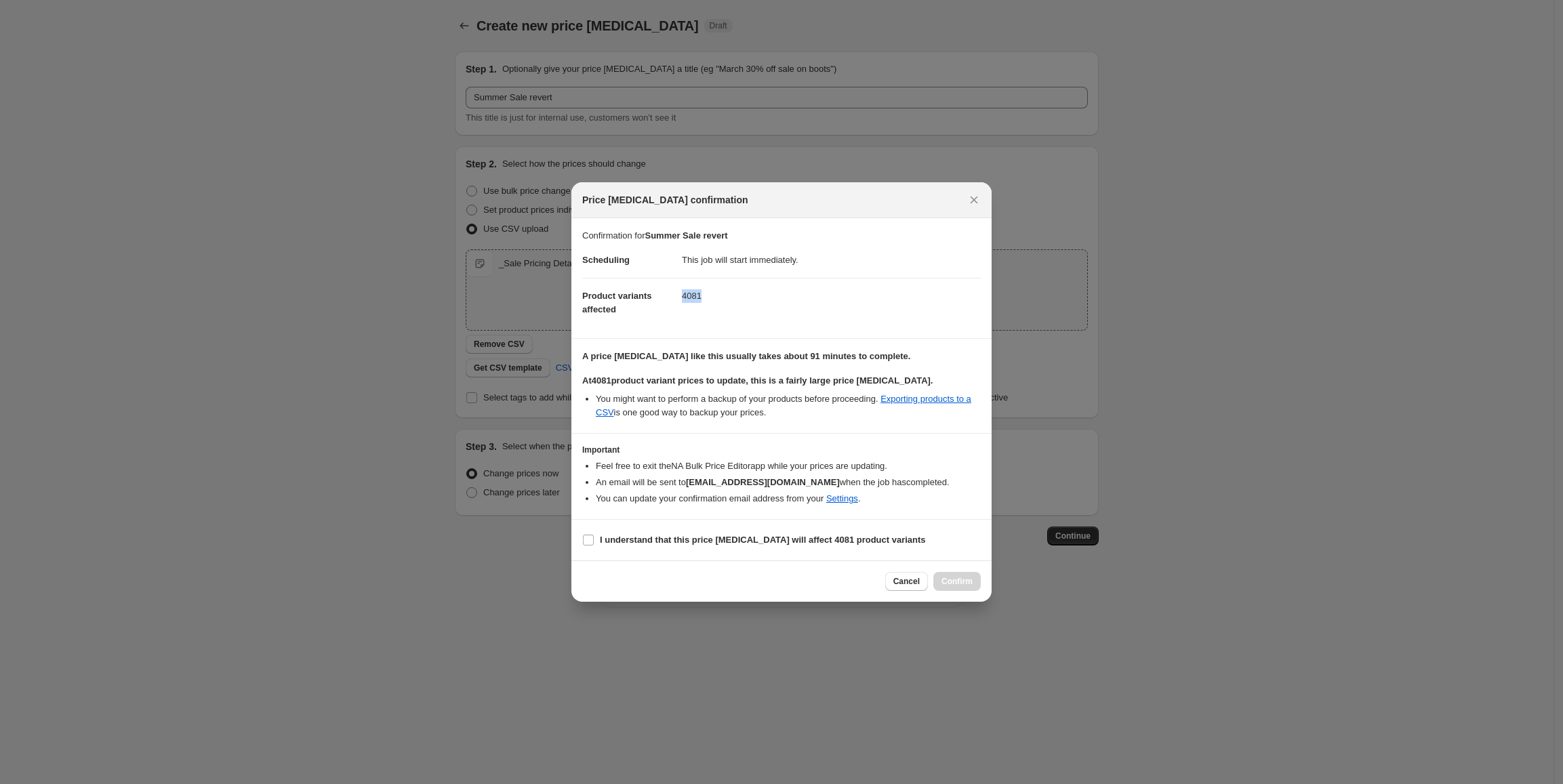
click at [701, 327] on dl "Scheduling This job will start immediately. Product variants affected 4081" at bounding box center [781, 285] width 399 height 84
click at [595, 545] on label "I understand that this price [MEDICAL_DATA] will affect 4081 product variants" at bounding box center [753, 539] width 344 height 19
click at [594, 545] on input "I understand that this price [MEDICAL_DATA] will affect 4081 product variants" at bounding box center [588, 540] width 11 height 11
checkbox input "true"
click at [971, 583] on span "Confirm" at bounding box center [956, 582] width 31 height 11
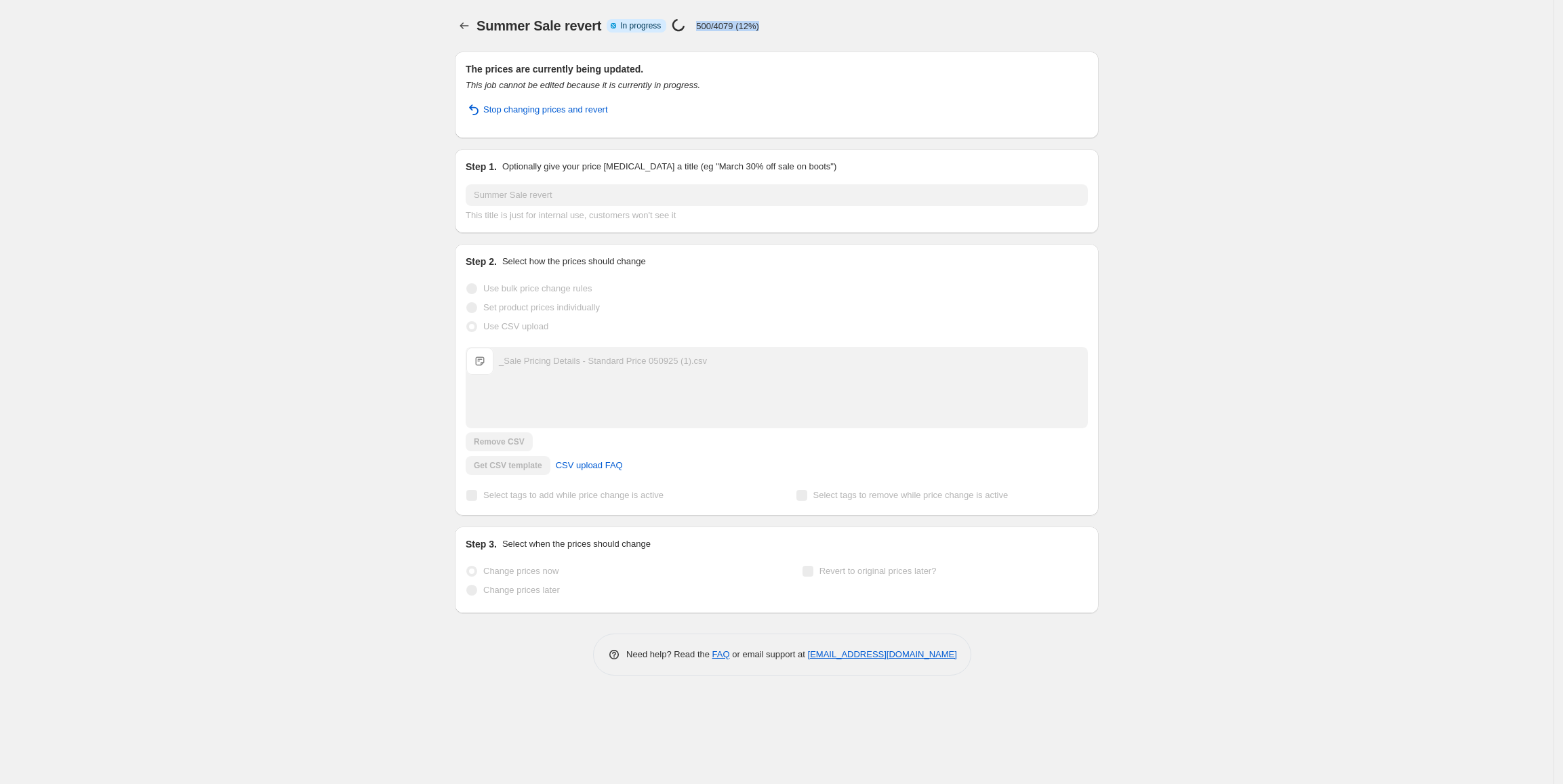
drag, startPoint x: 769, startPoint y: 22, endPoint x: 694, endPoint y: 20, distance: 75.0
click at [694, 20] on div "Summer Sale revert Info Partially complete In progress Price [MEDICAL_DATA] in …" at bounding box center [787, 26] width 622 height 19
click at [696, 21] on p "500/4079 (12%)" at bounding box center [727, 26] width 63 height 10
click at [701, 30] on p "500/4079 (12%)" at bounding box center [727, 26] width 63 height 10
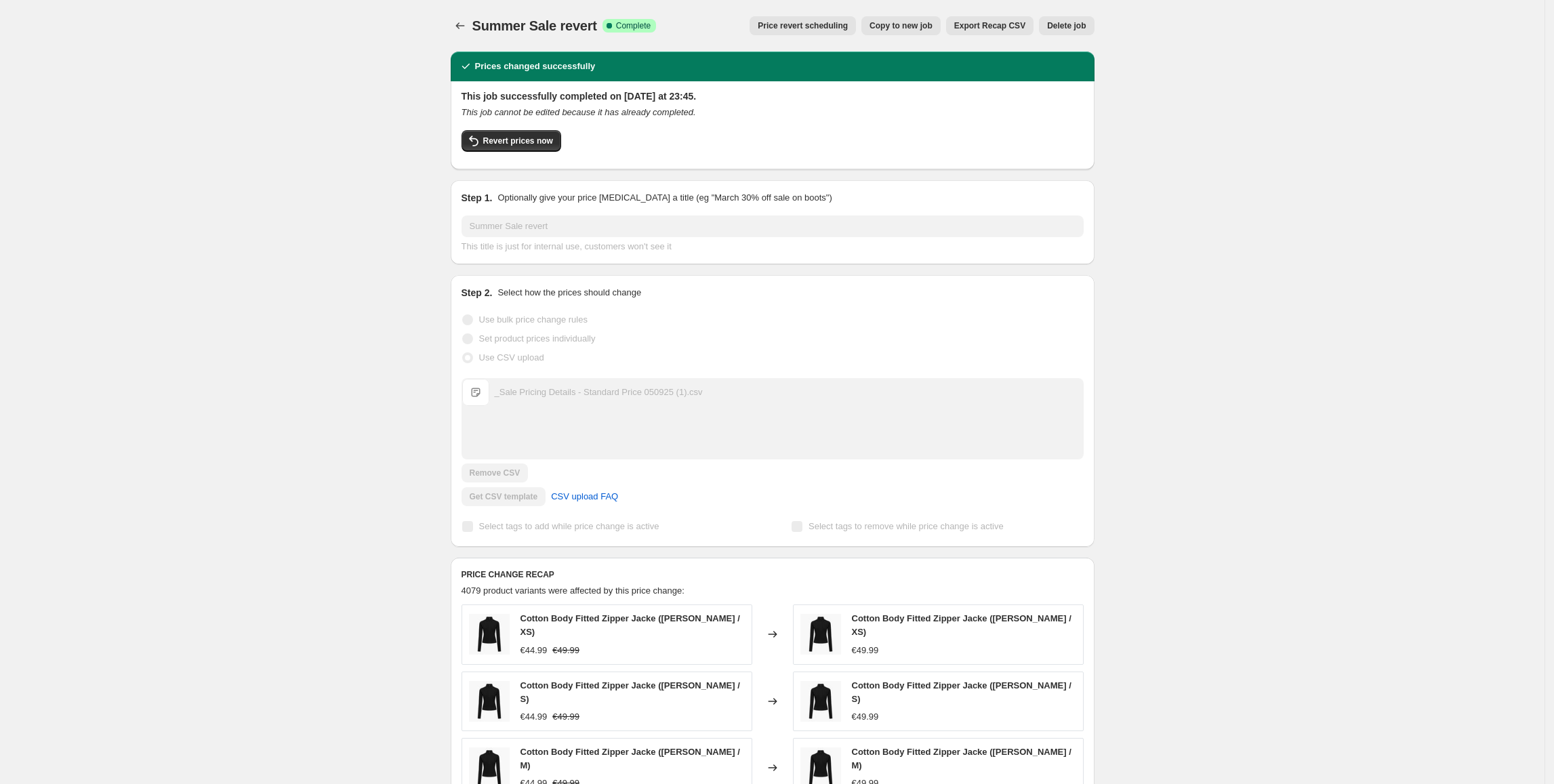
drag, startPoint x: 328, startPoint y: 299, endPoint x: 269, endPoint y: 315, distance: 61.1
click at [332, 297] on div "Summer Sale revert. This page is ready Summer Sale revert Success Complete Comp…" at bounding box center [772, 575] width 1545 height 1151
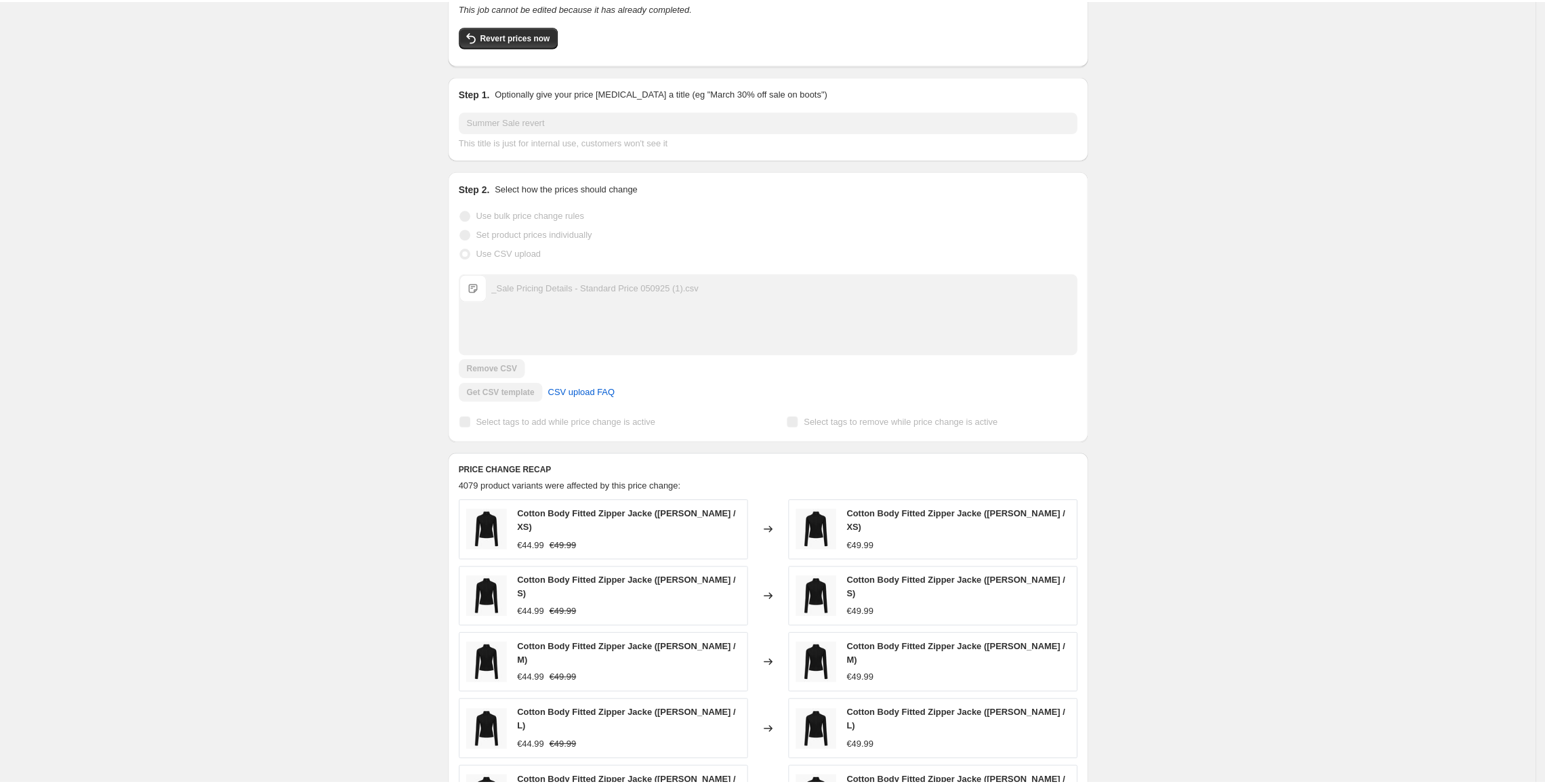
scroll to position [180, 0]
